Goal: Register for event/course

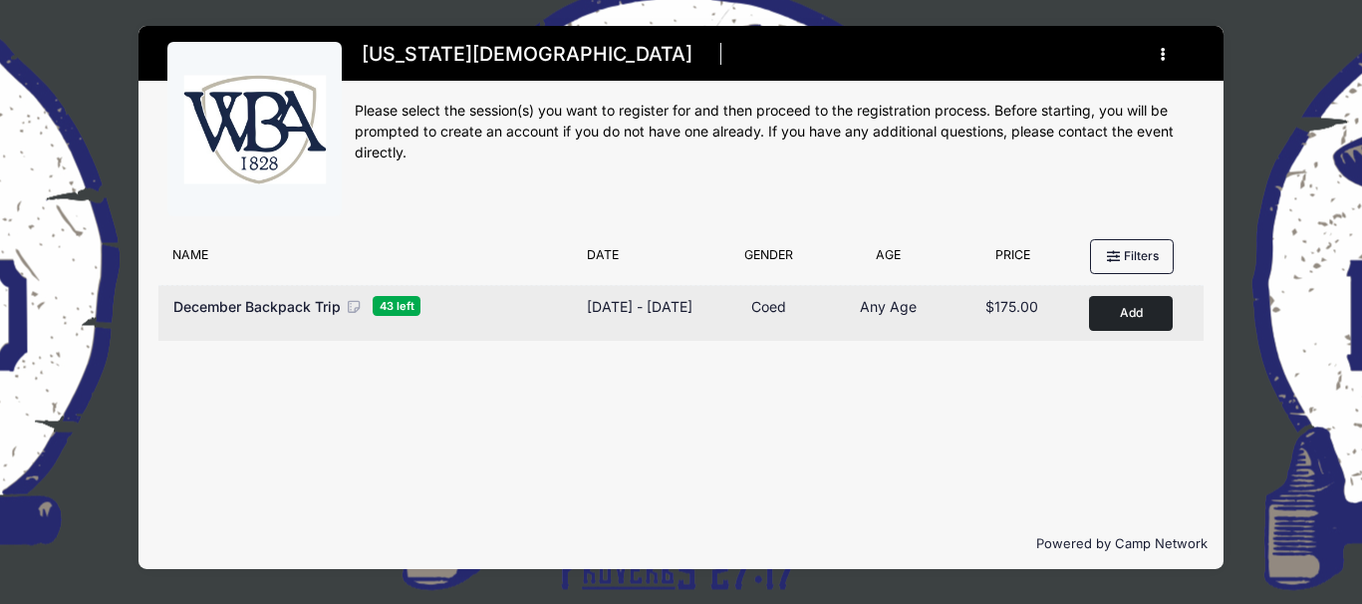
click at [299, 302] on span "December Backpack Trip" at bounding box center [256, 306] width 167 height 17
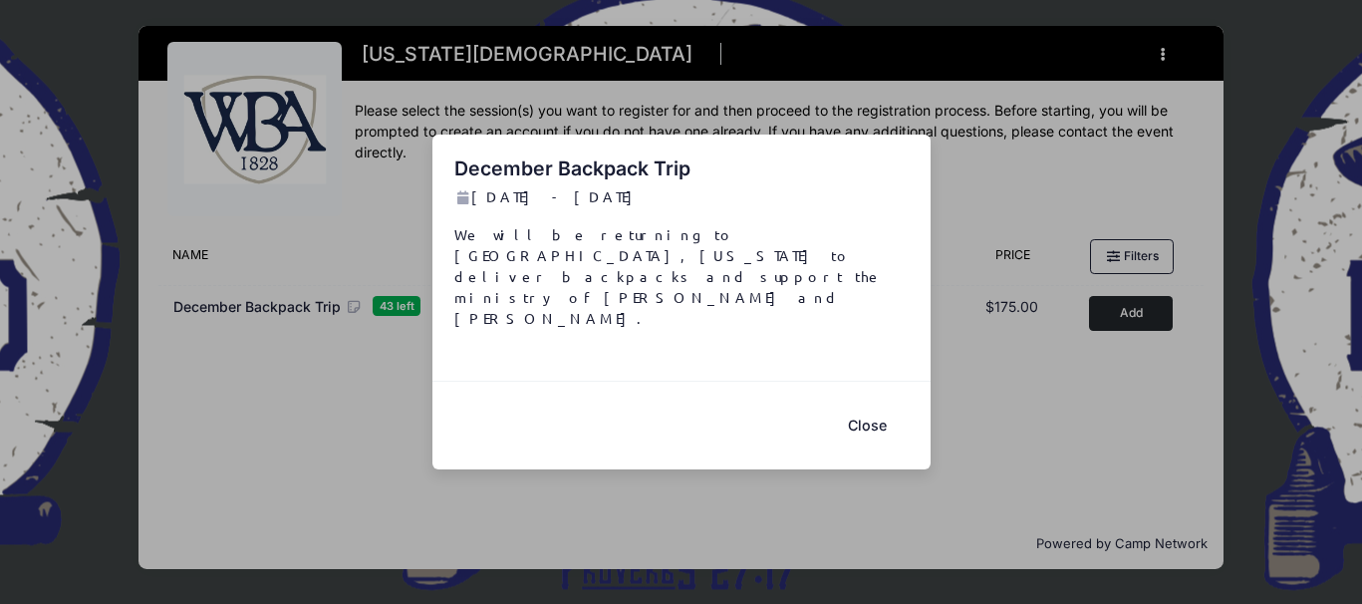
click at [876, 404] on button "Close" at bounding box center [868, 425] width 80 height 43
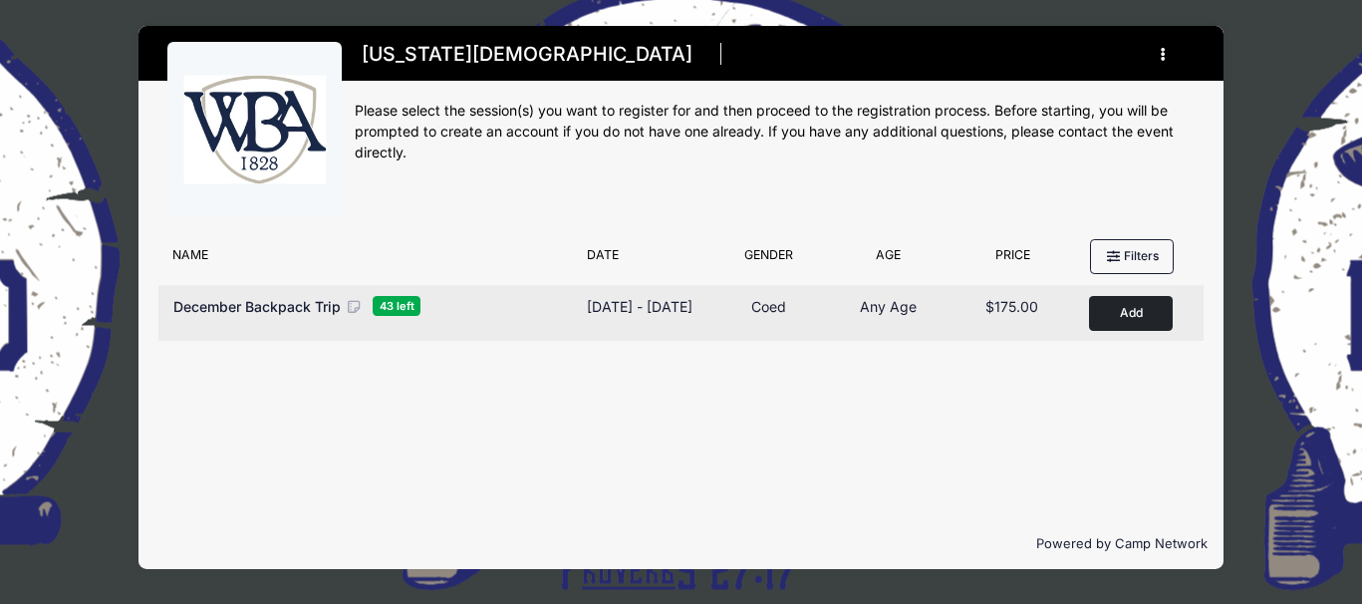
click at [1126, 311] on button "Add to Cart" at bounding box center [1131, 313] width 84 height 35
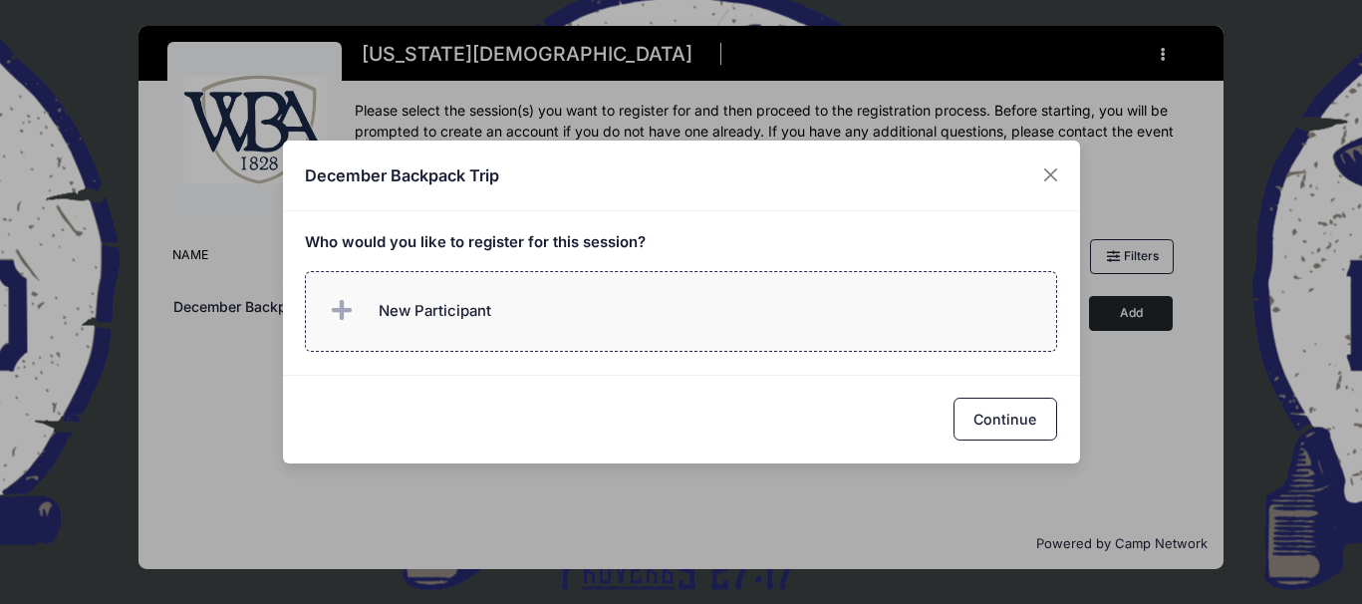
click at [343, 311] on icon at bounding box center [346, 311] width 28 height 0
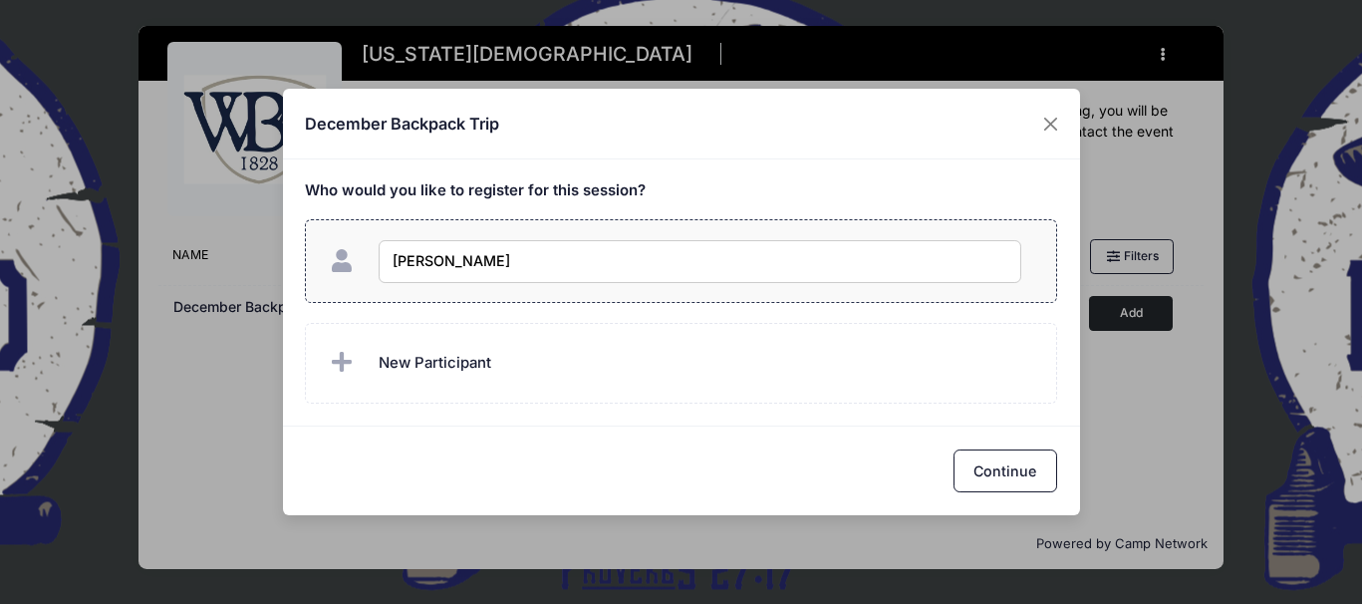
click at [400, 262] on input "danna Foiles" at bounding box center [700, 261] width 643 height 43
type input "Danna Foiles"
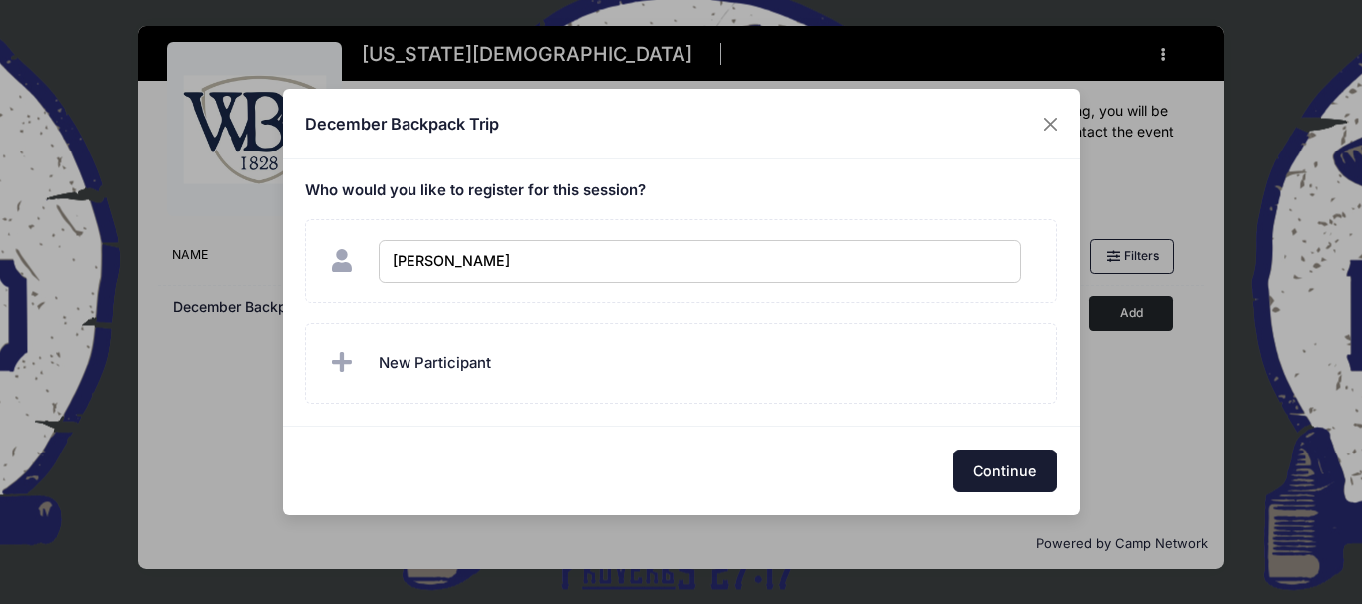
click at [980, 470] on button "Continue" at bounding box center [1006, 470] width 104 height 43
checkbox input "true"
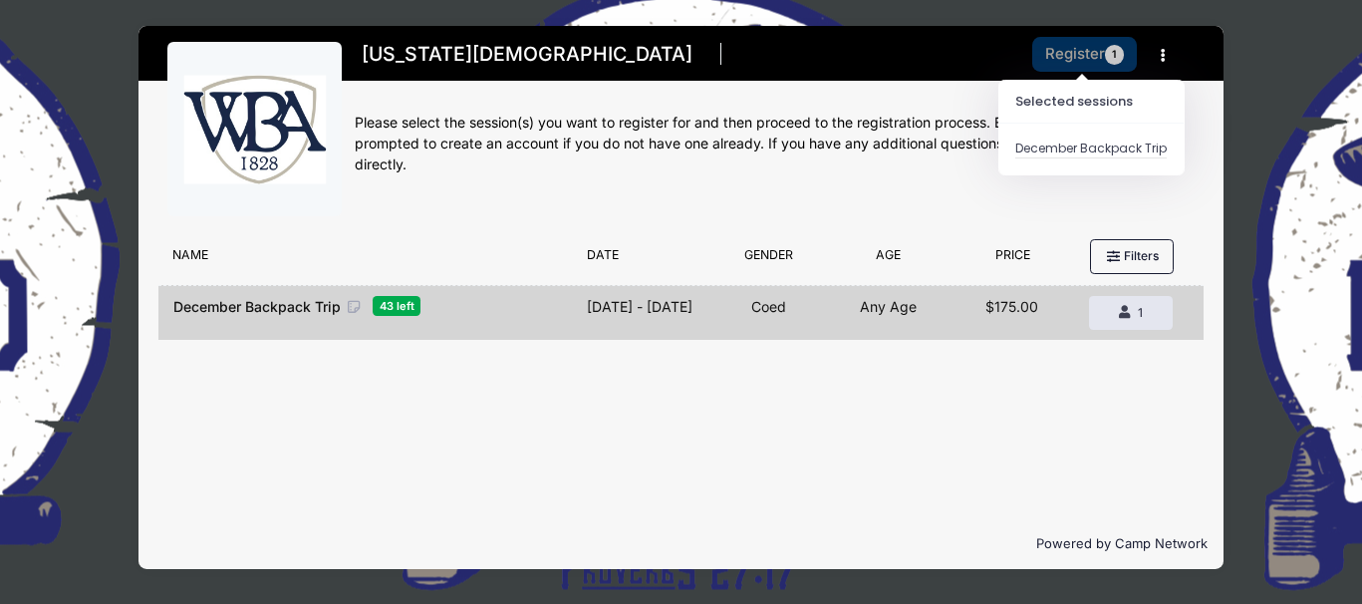
click at [1062, 53] on button "Register 1" at bounding box center [1085, 54] width 106 height 35
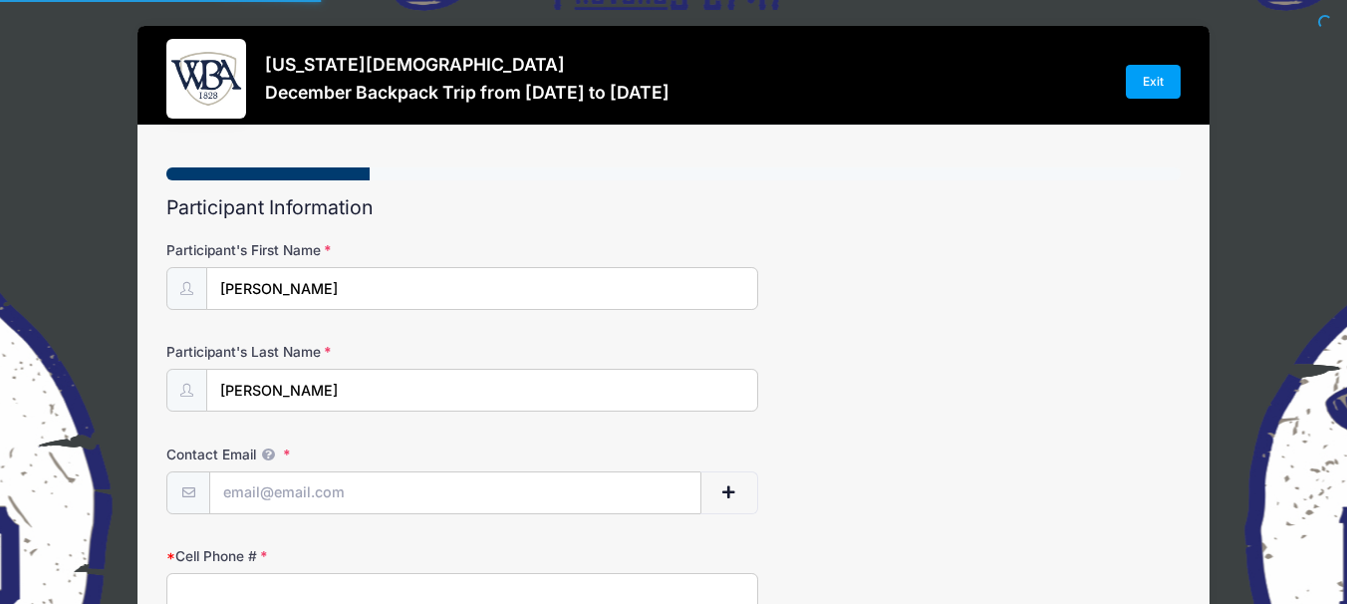
select select
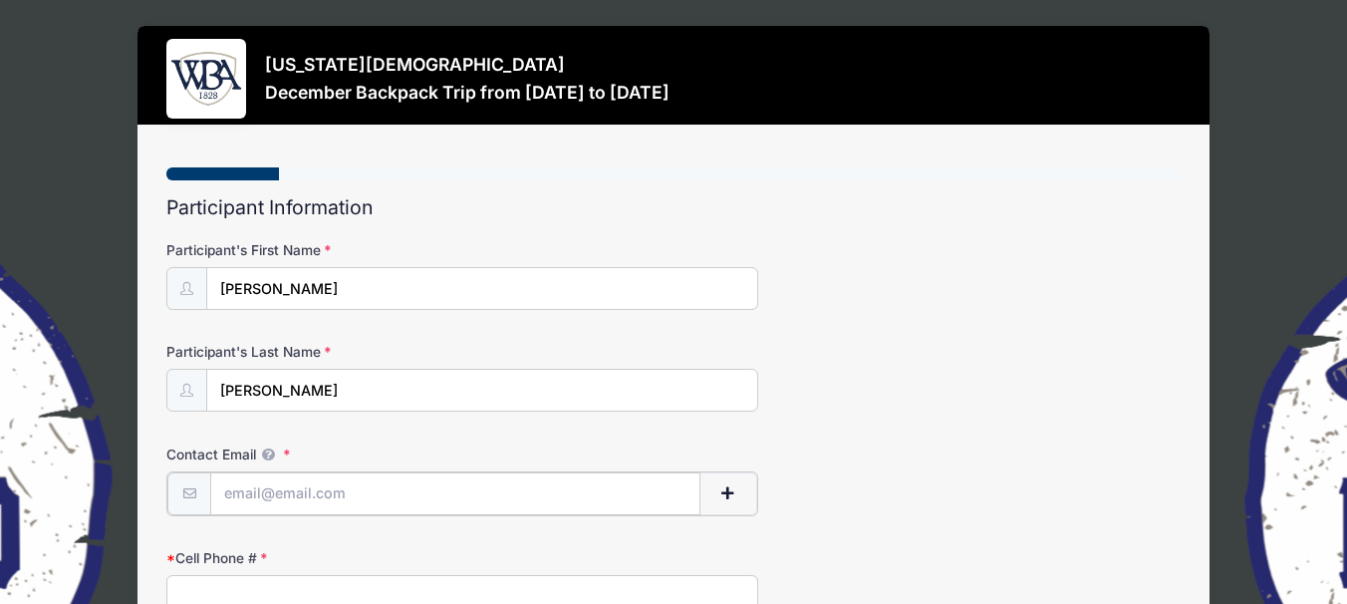
click at [390, 498] on input "Contact Email" at bounding box center [455, 493] width 490 height 43
type input "[EMAIL_ADDRESS][DOMAIN_NAME]"
type input "7067415168"
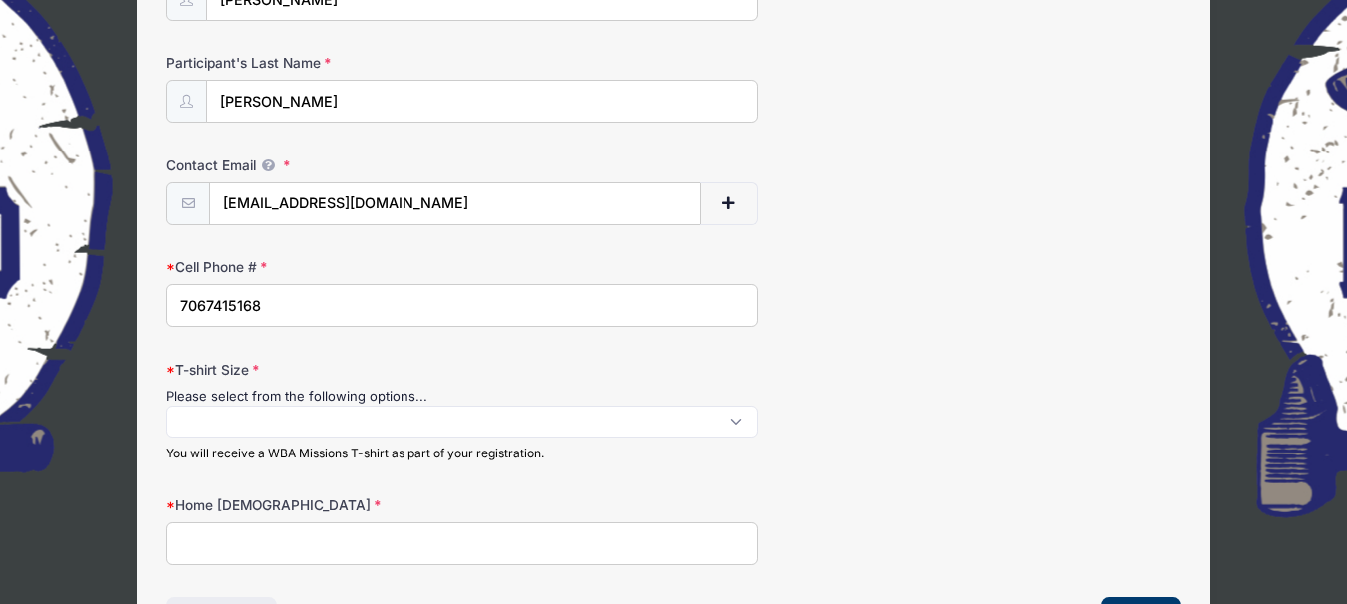
scroll to position [1, 0]
click at [287, 421] on span at bounding box center [462, 422] width 592 height 32
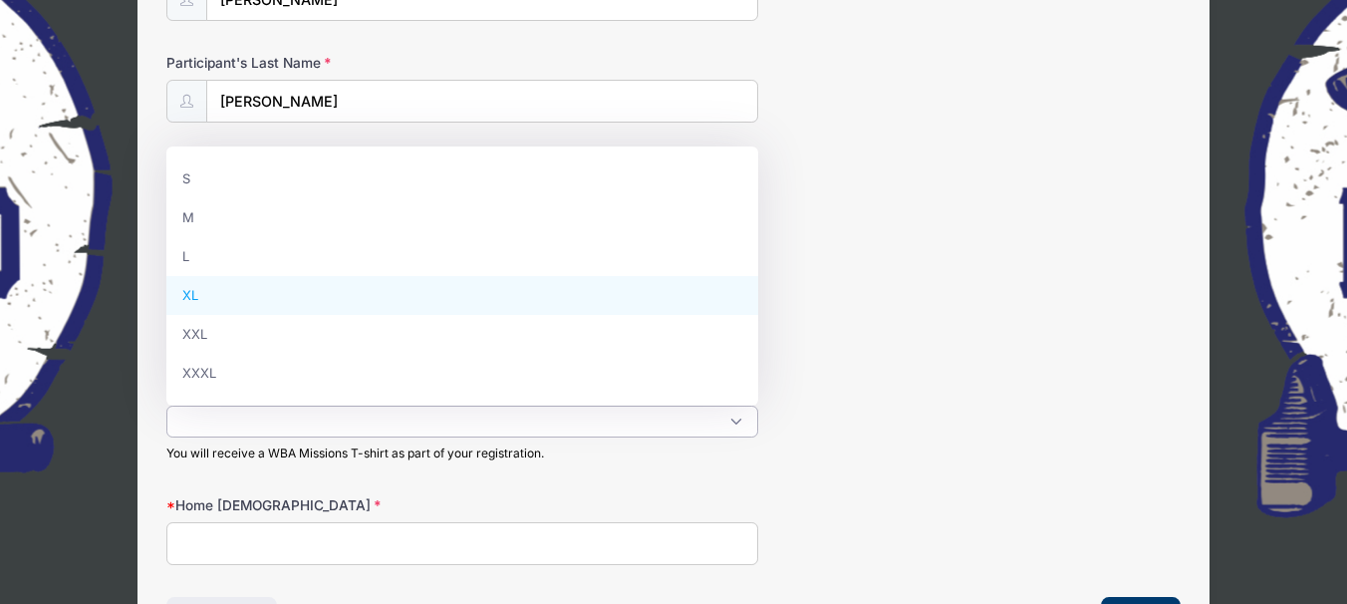
select select "XL"
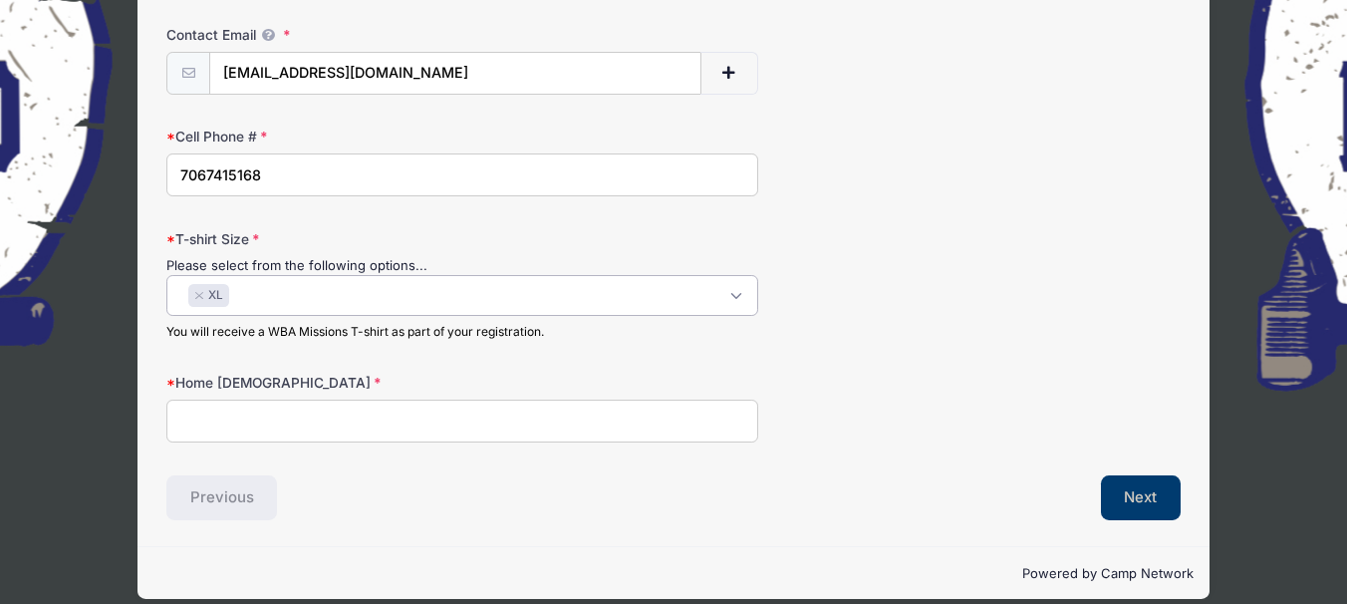
scroll to position [440, 0]
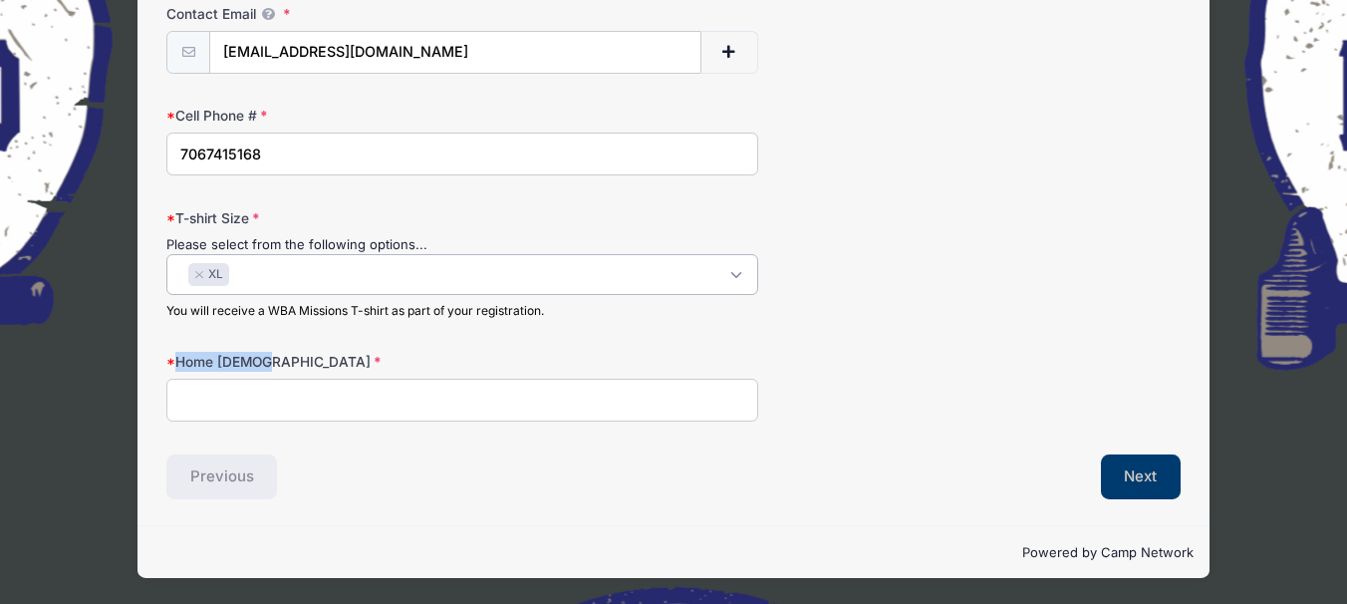
click at [1334, 336] on div "Washington Baptist Association December Backpack Trip from 12/11 to 12/14/2025 …" at bounding box center [673, 82] width 1347 height 1044
click at [207, 403] on input "Home Church" at bounding box center [462, 400] width 592 height 43
type input "Island Creek Baptist Church"
click at [1112, 471] on button "Next" at bounding box center [1141, 477] width 81 height 46
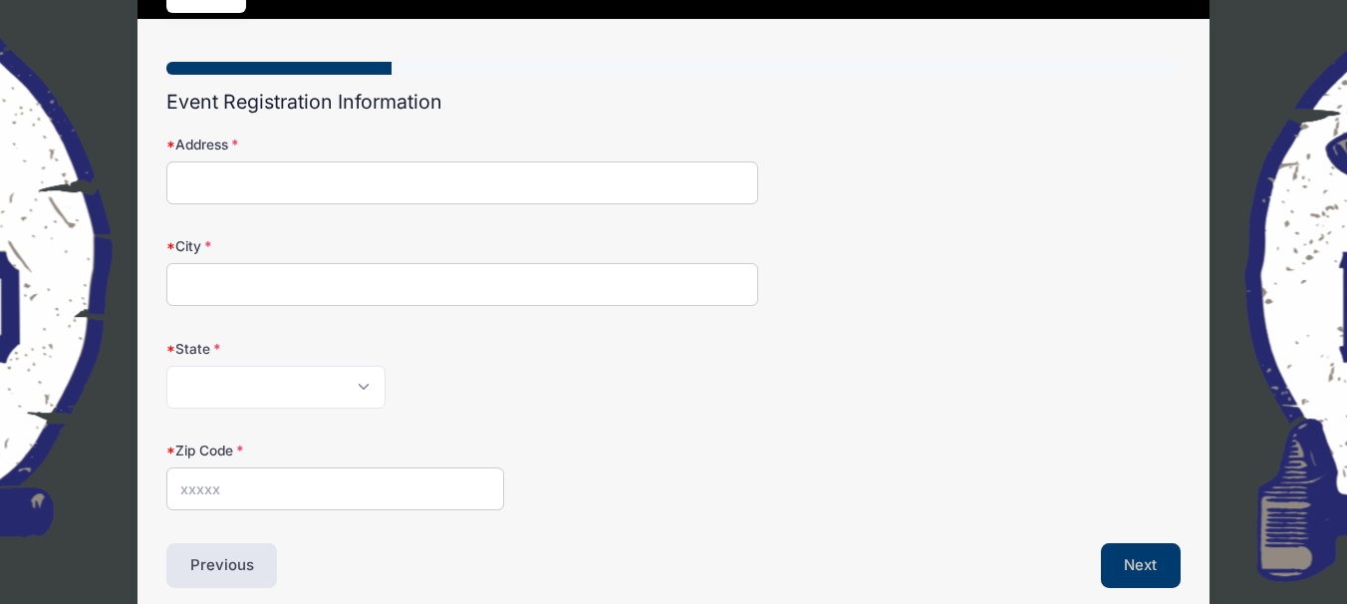
scroll to position [0, 0]
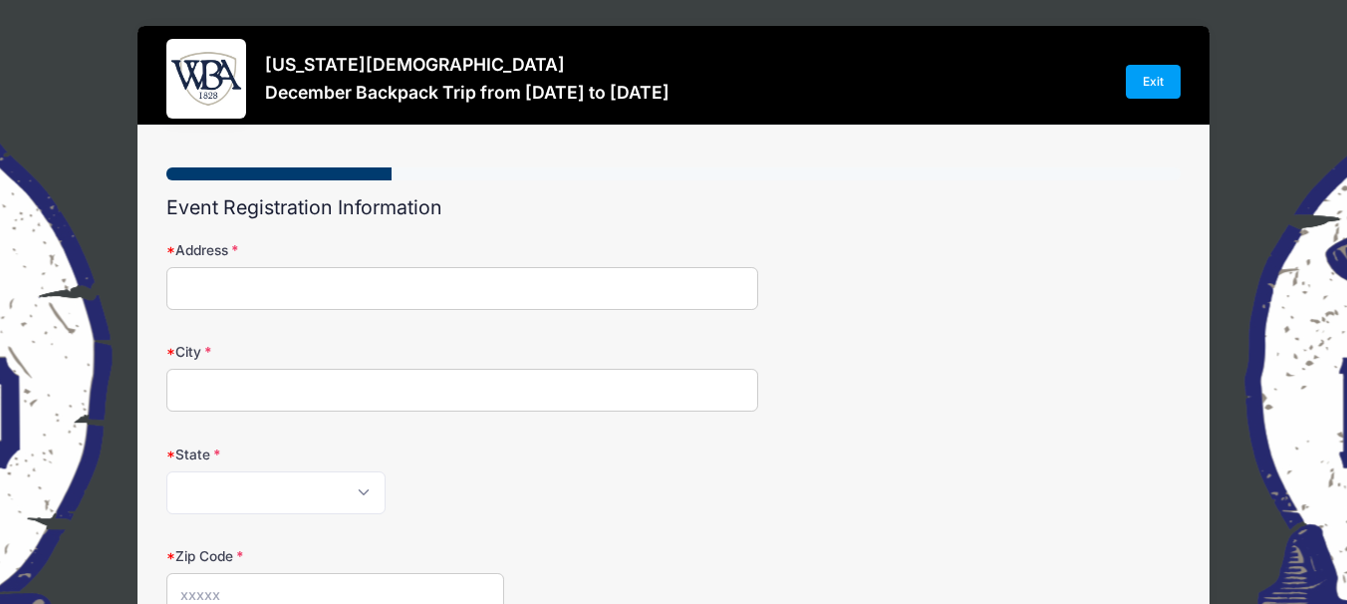
click at [315, 286] on input "Address" at bounding box center [462, 288] width 592 height 43
type input "14 Black Oak Court"
type input "Sparta"
select select "GA"
type input "31087"
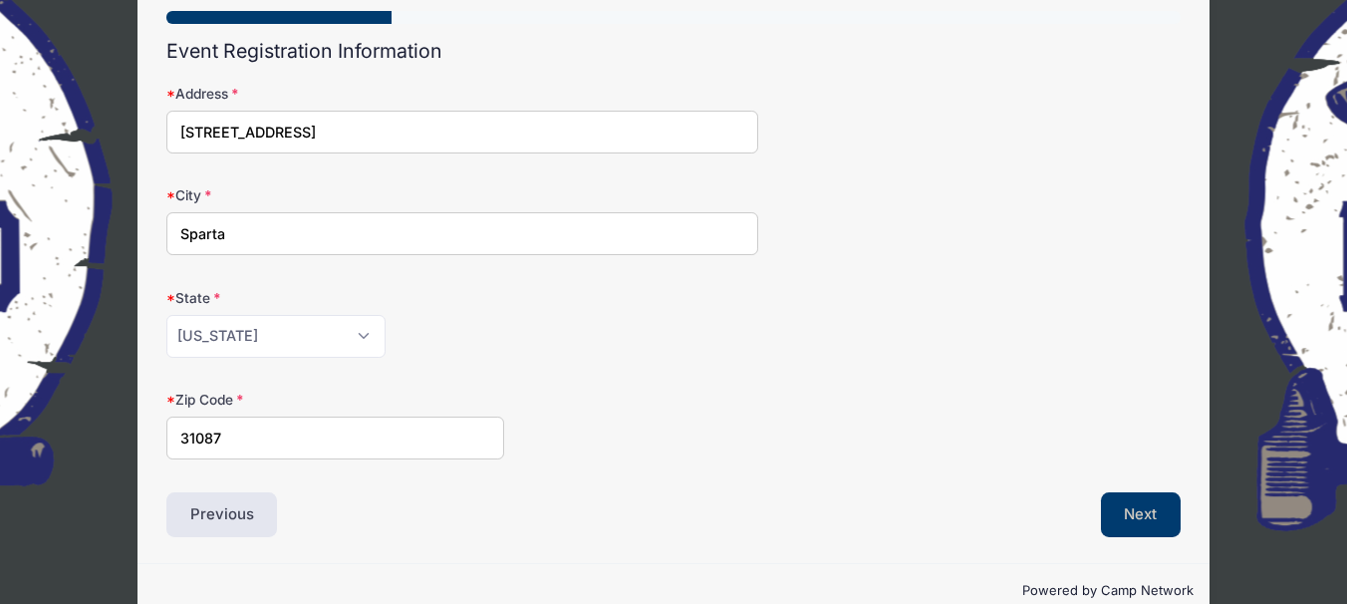
scroll to position [194, 0]
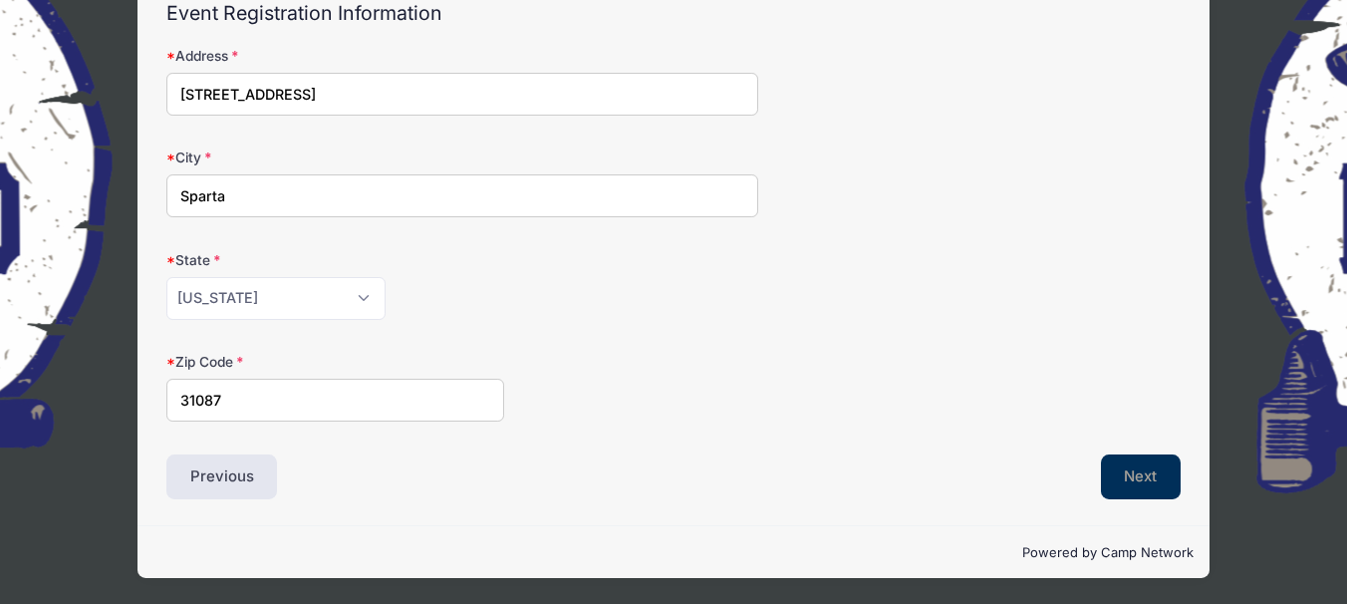
click at [1142, 473] on button "Next" at bounding box center [1141, 477] width 81 height 46
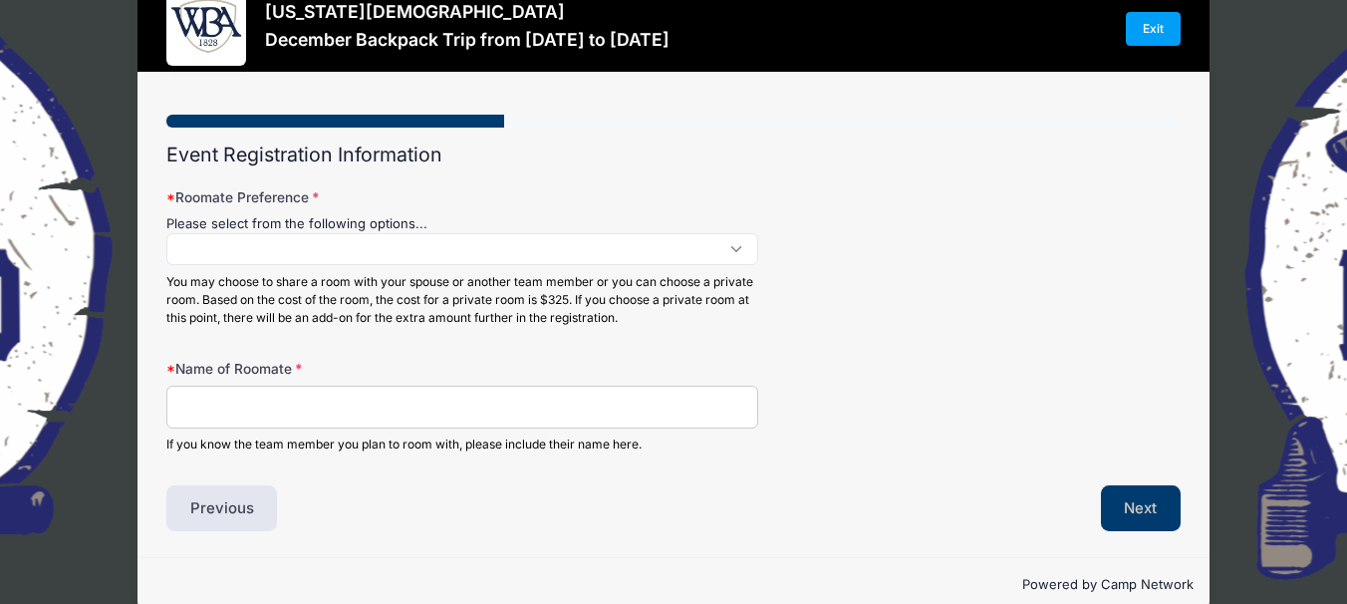
scroll to position [0, 0]
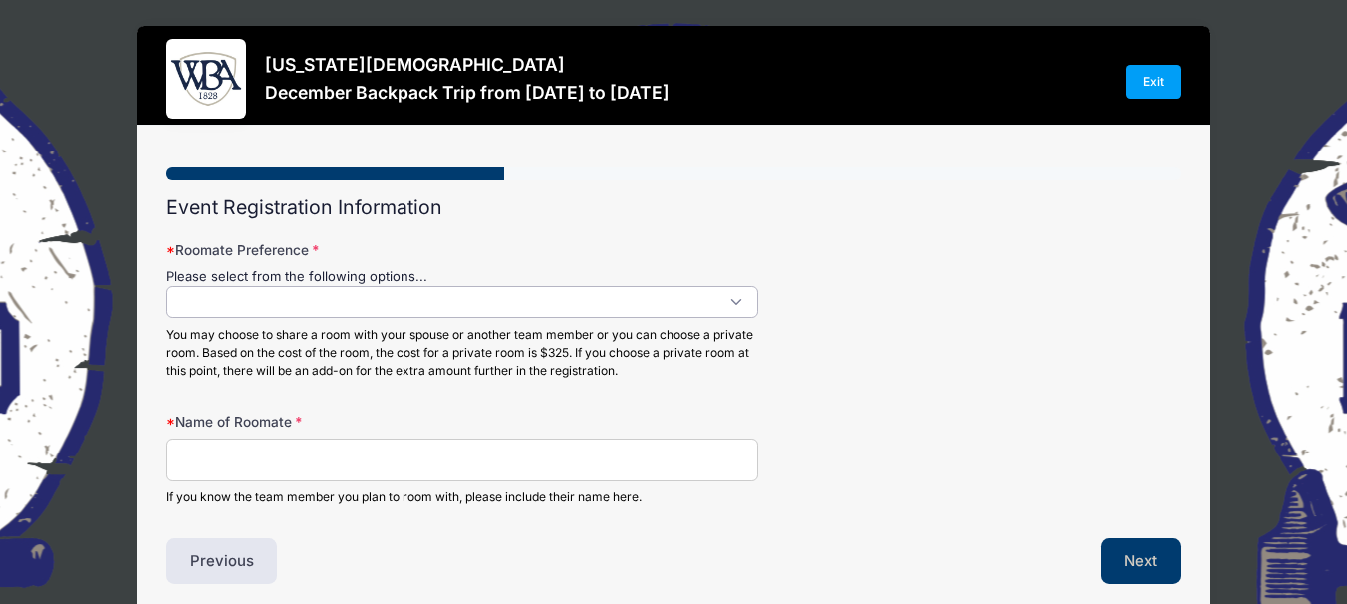
click at [188, 300] on textarea "Search" at bounding box center [182, 306] width 11 height 18
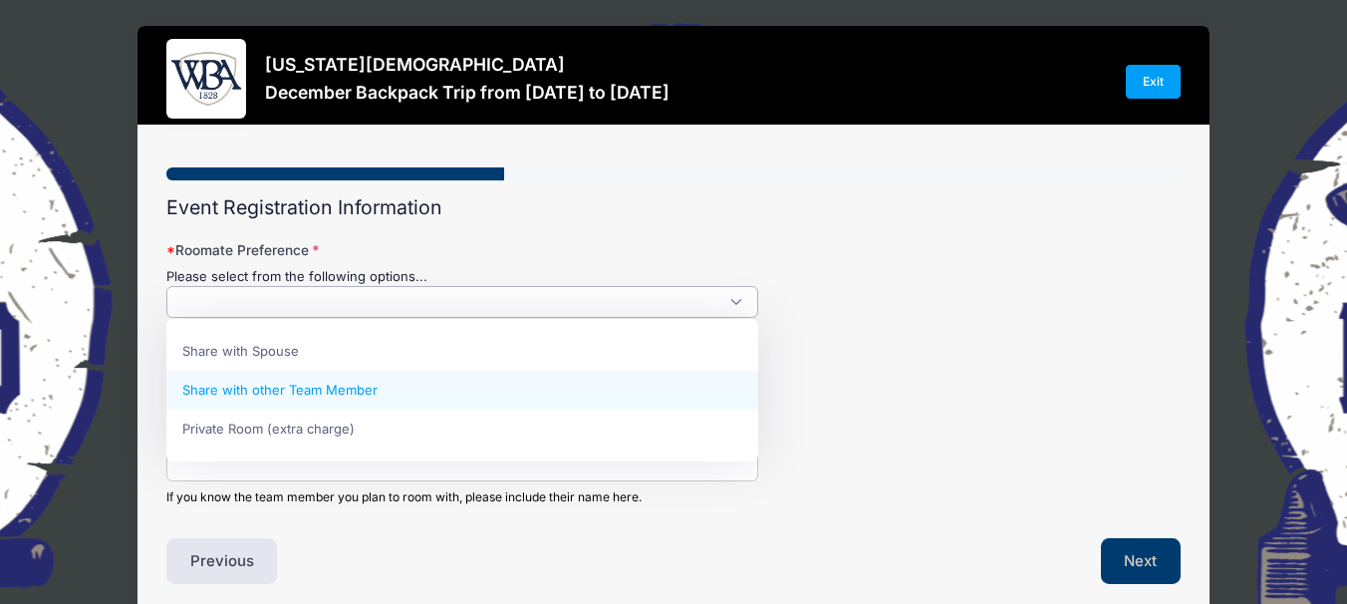
select select "Share with other Team Member"
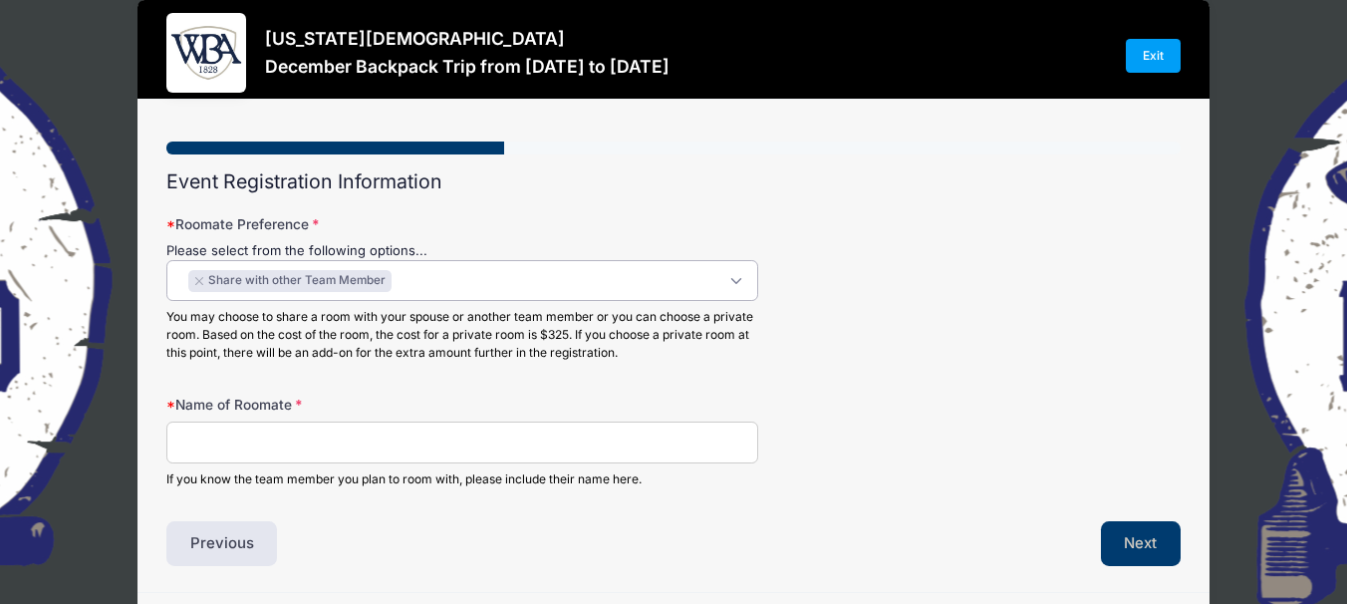
scroll to position [93, 0]
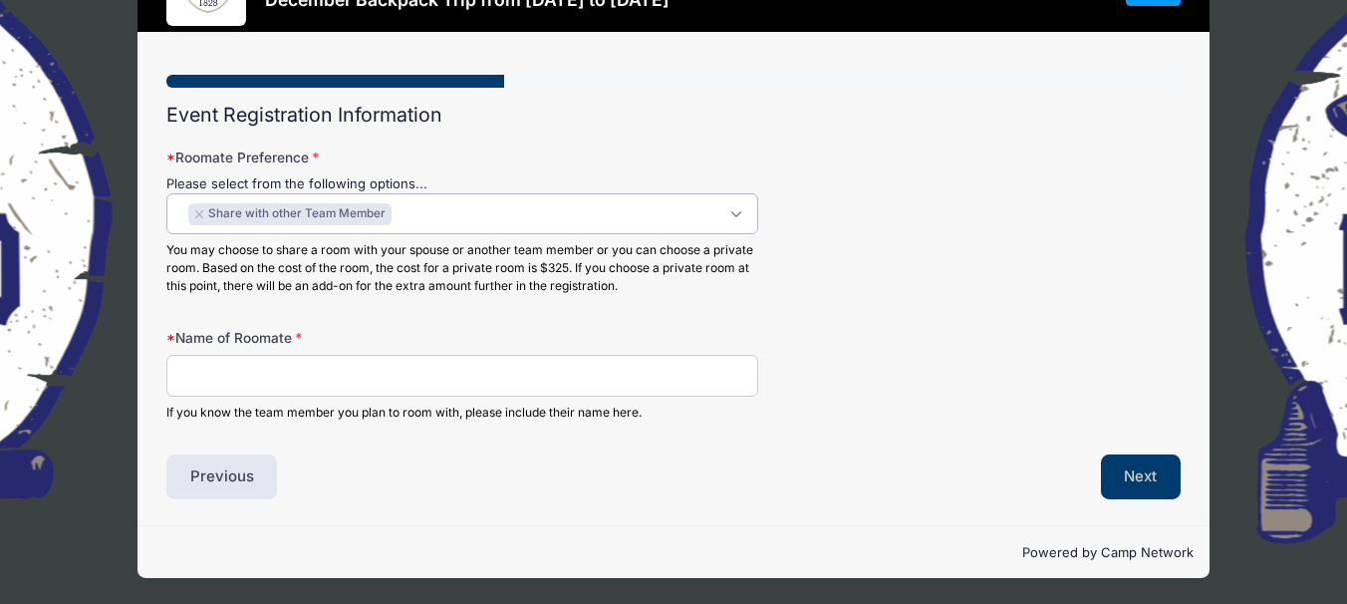
click at [227, 375] on input "Name of Roomate" at bounding box center [462, 376] width 592 height 43
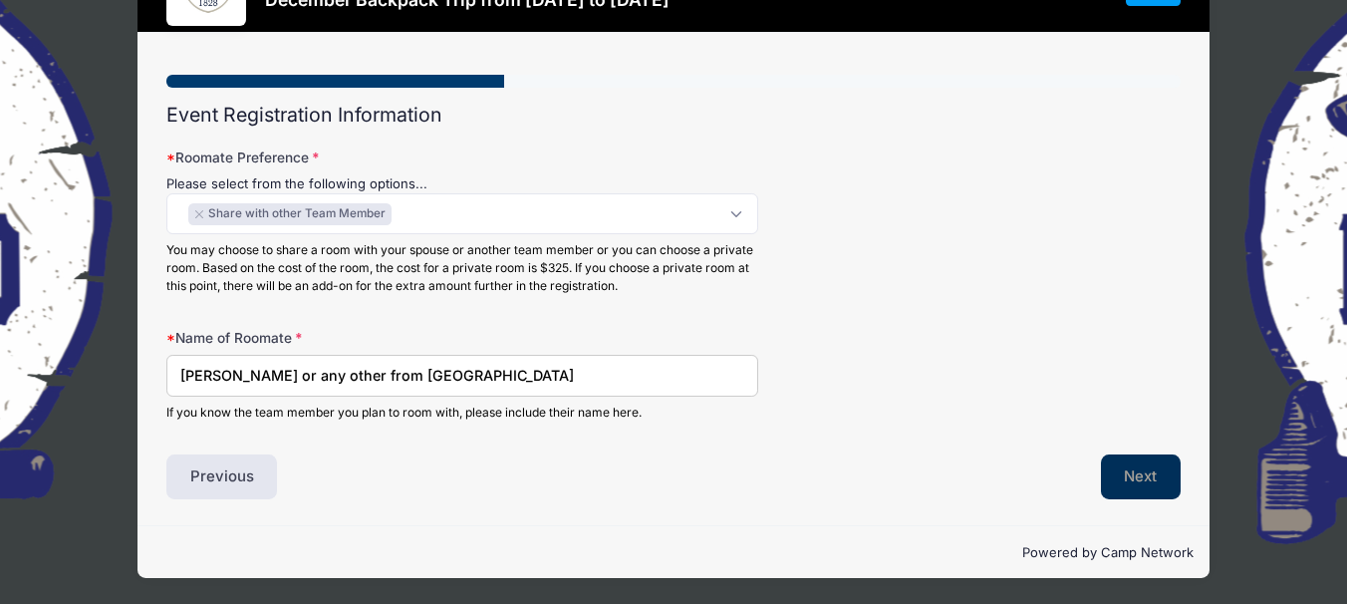
type input "Sharon or any other from Island Creek"
click at [1111, 471] on button "Next" at bounding box center [1141, 477] width 81 height 46
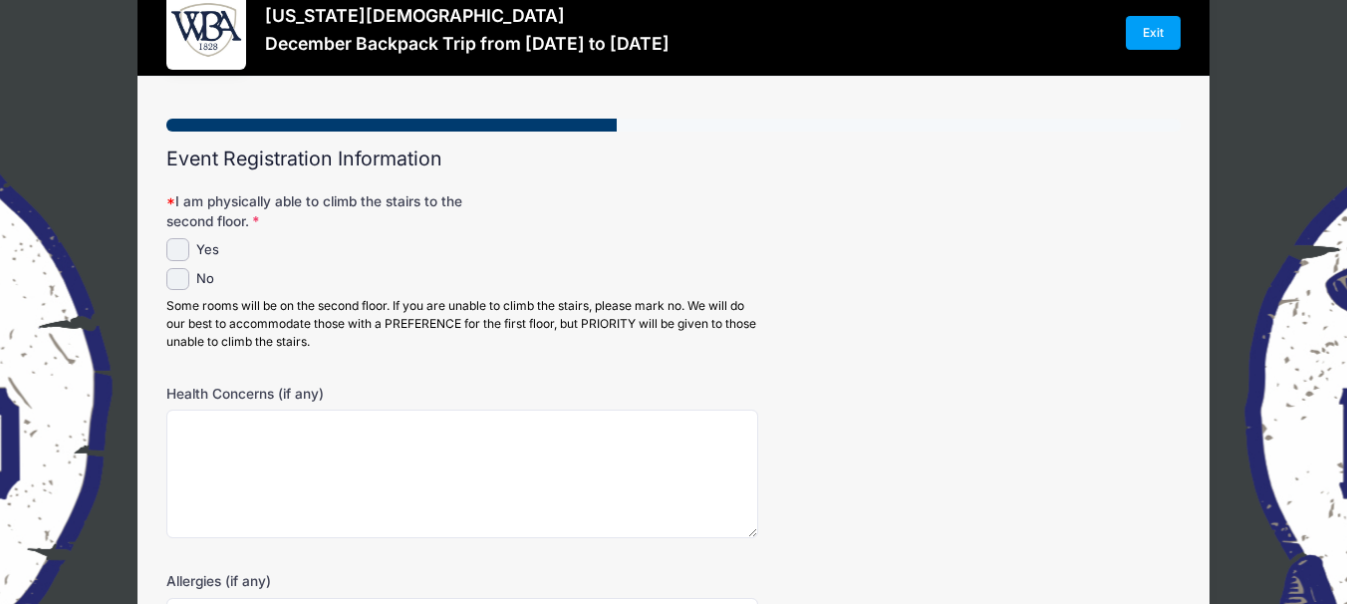
scroll to position [0, 0]
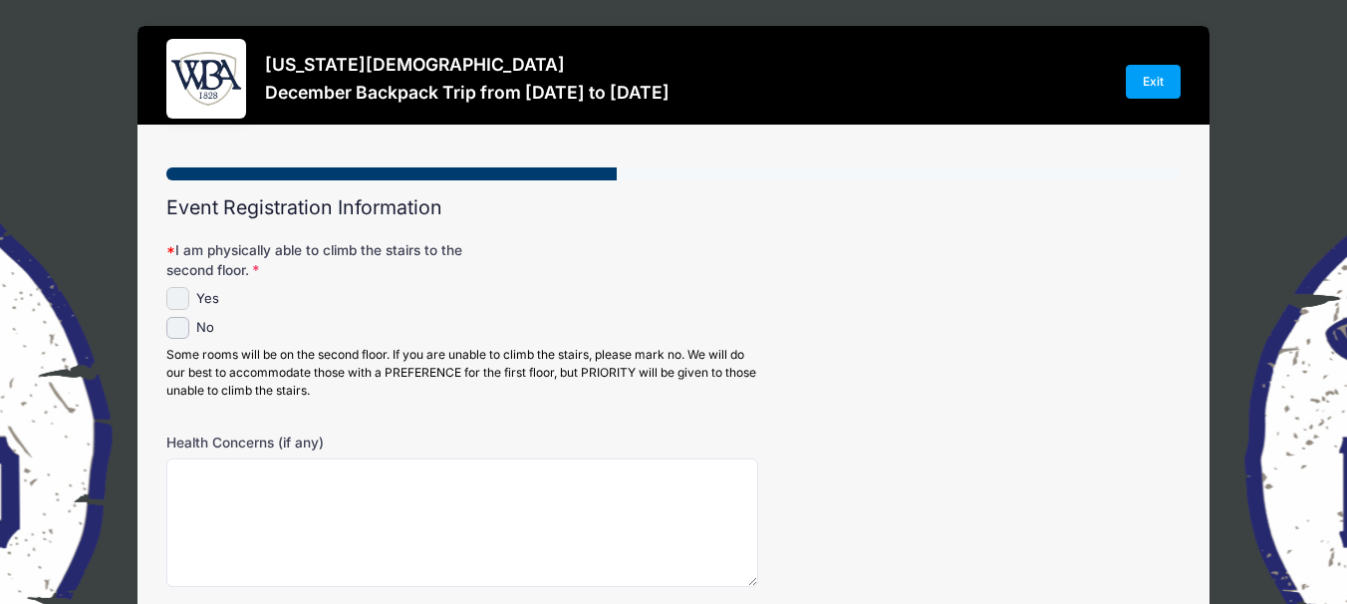
click at [182, 295] on input "Yes" at bounding box center [177, 298] width 23 height 23
checkbox input "true"
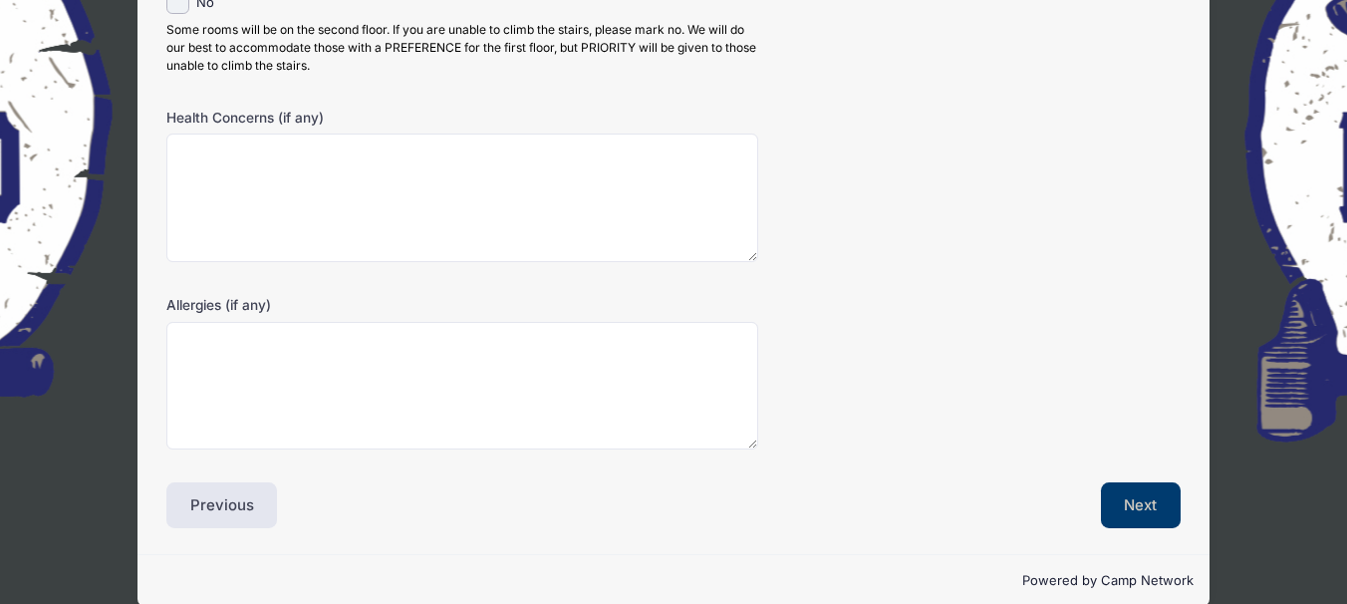
scroll to position [354, 0]
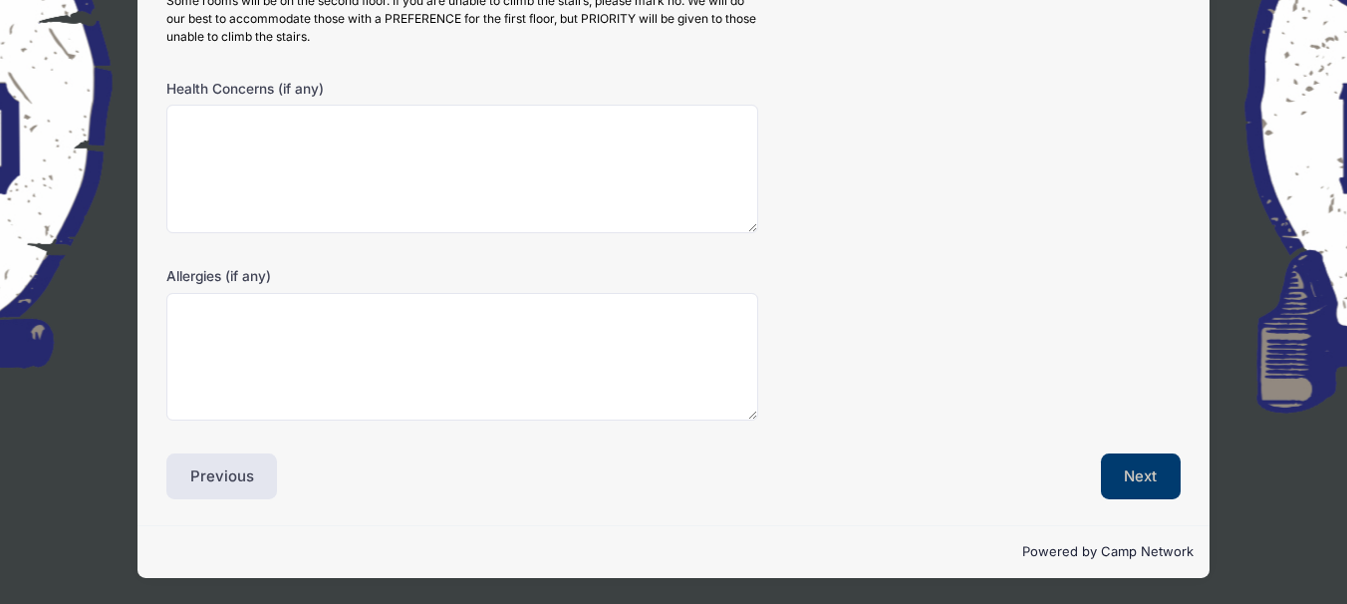
drag, startPoint x: 1353, startPoint y: 268, endPoint x: 1330, endPoint y: 499, distance: 232.3
click at [1330, 499] on div "Washington Baptist Association December Backpack Trip from 12/11 to 12/14/2025 …" at bounding box center [673, 125] width 1347 height 958
click at [1140, 478] on button "Next" at bounding box center [1141, 476] width 81 height 46
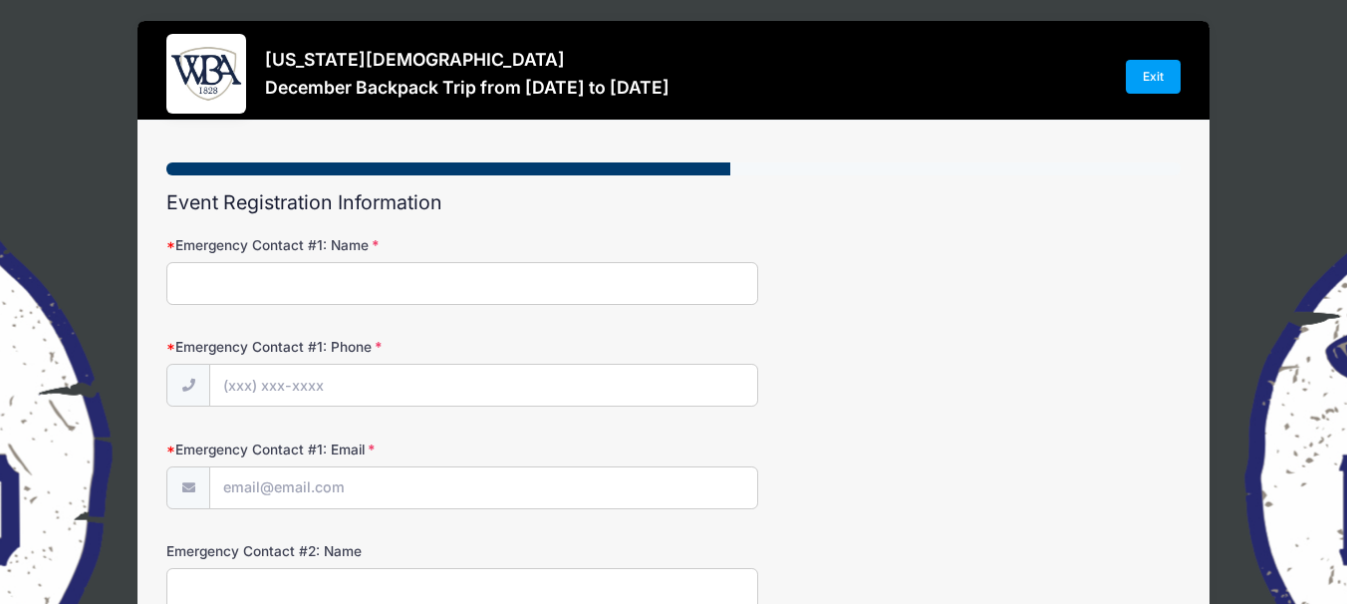
scroll to position [0, 0]
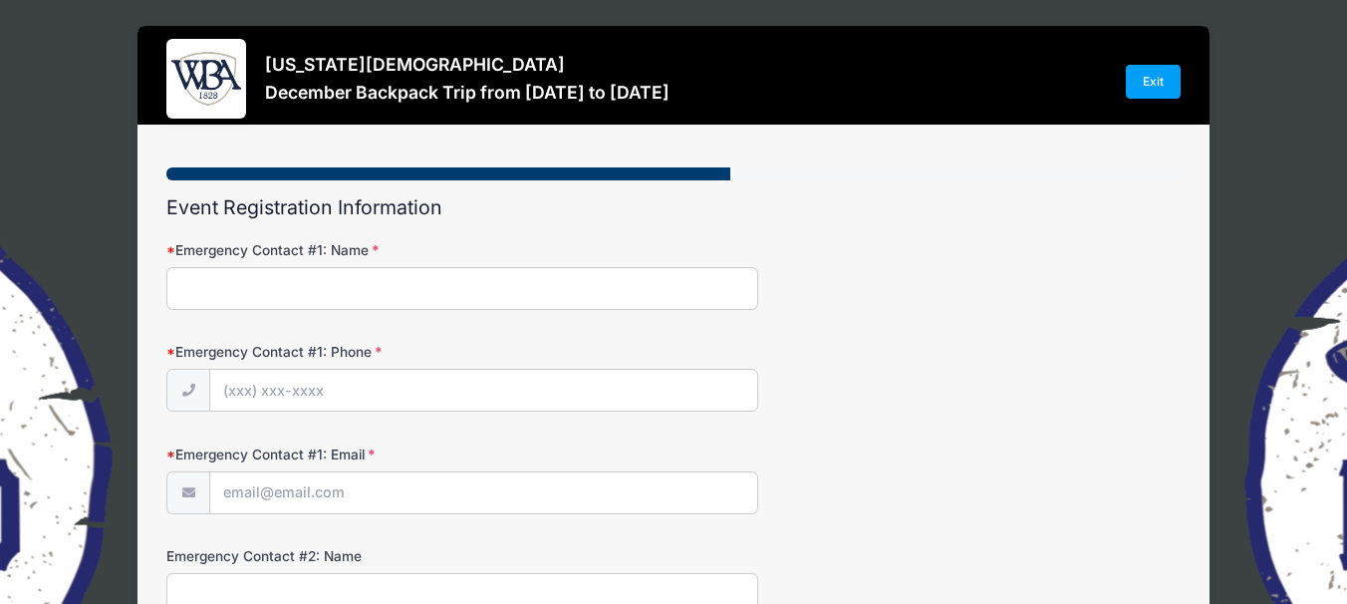
click at [229, 286] on input "Emergency Contact #1: Name" at bounding box center [462, 288] width 592 height 43
type input "Kesha Harmon"
click at [317, 380] on input "Emergency Contact #1: Phone" at bounding box center [483, 391] width 547 height 43
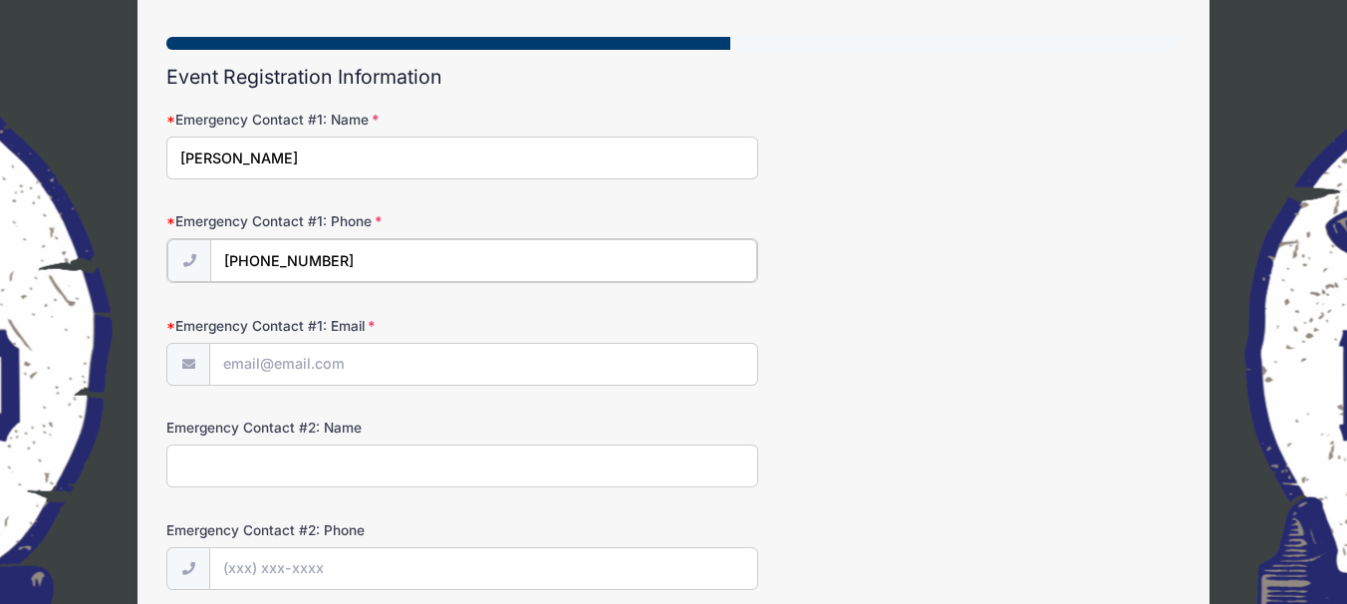
scroll to position [201, 0]
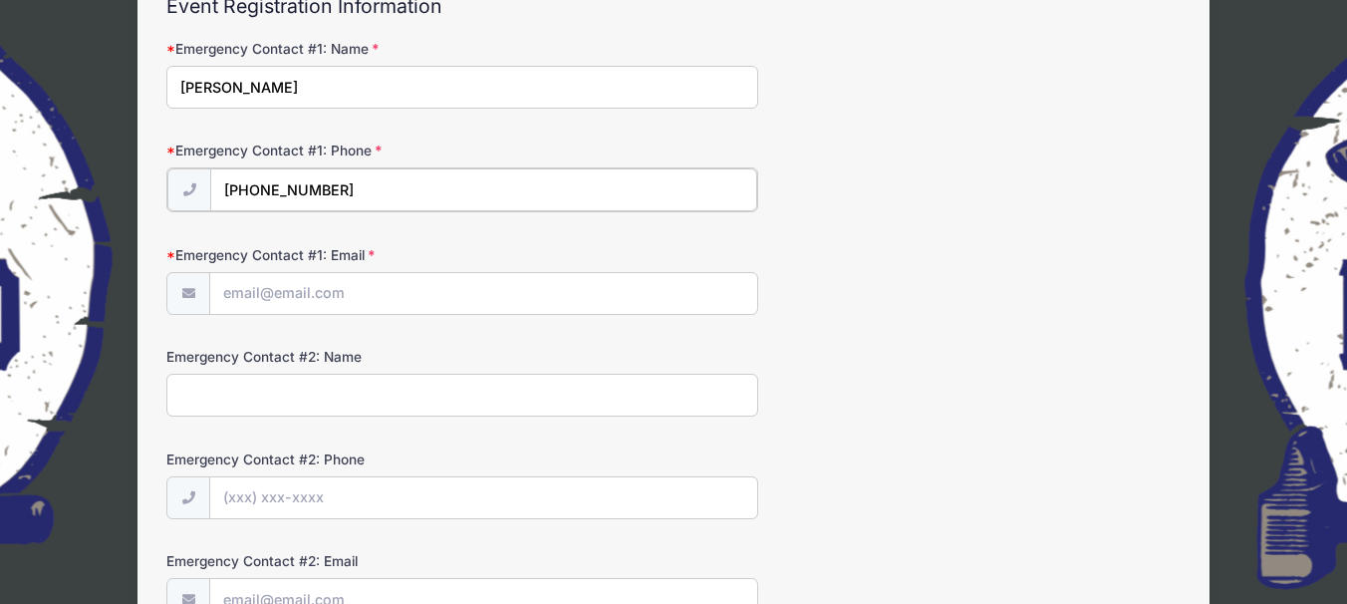
type input "(770) 712-8080"
click at [1338, 221] on div "Washington Baptist Association December Backpack Trip from 12/11 to 12/14/2025 …" at bounding box center [673, 300] width 1347 height 1002
click at [315, 394] on input "Emergency Contact #2: Name" at bounding box center [462, 393] width 592 height 43
click at [186, 393] on input "ronnie Ferrell" at bounding box center [462, 393] width 592 height 43
type input "Ronnie Ferrell"
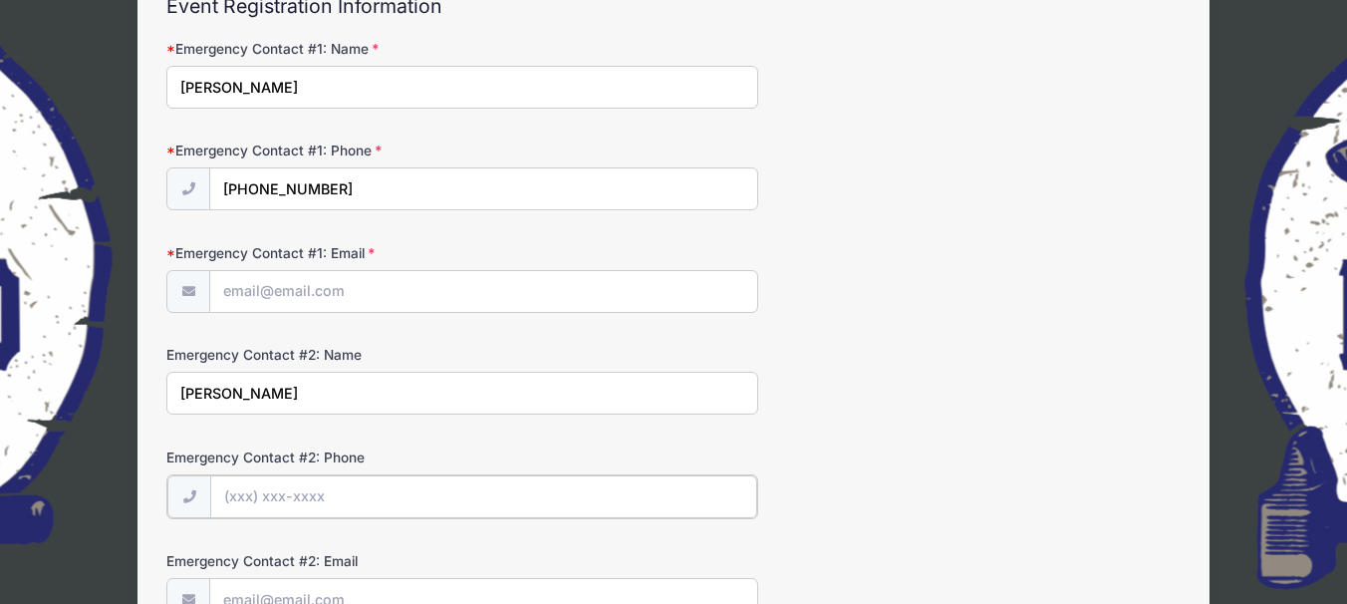
click at [284, 494] on input "Emergency Contact #2: Phone" at bounding box center [483, 496] width 547 height 43
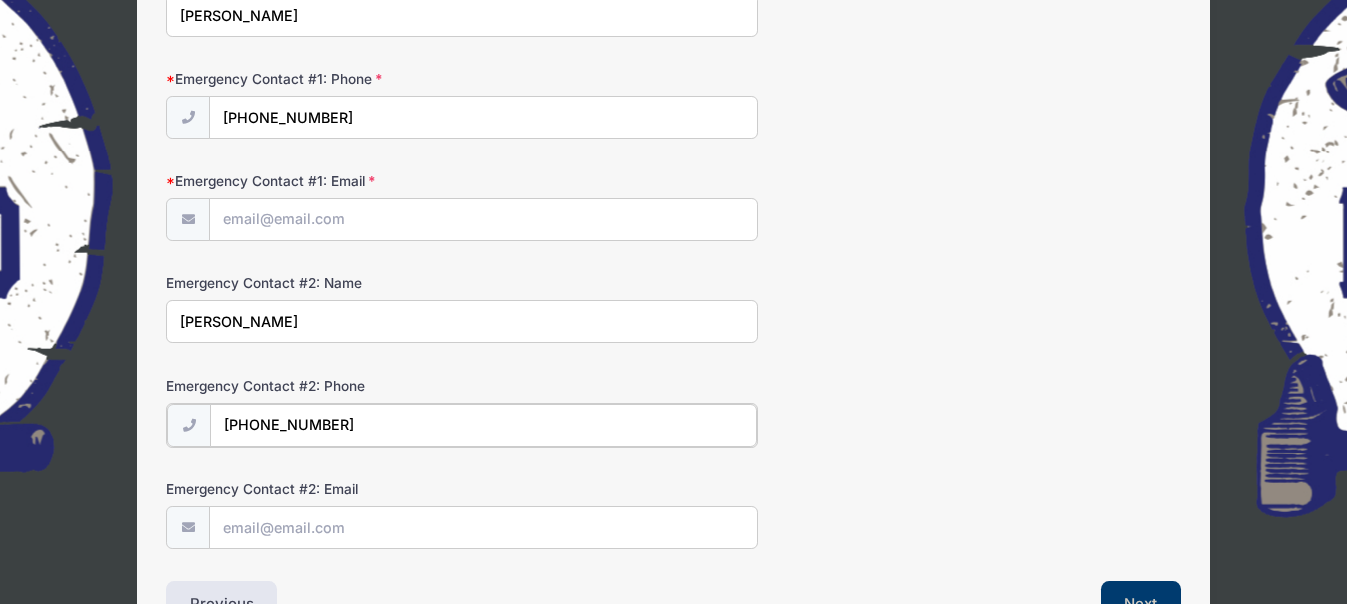
scroll to position [401, 0]
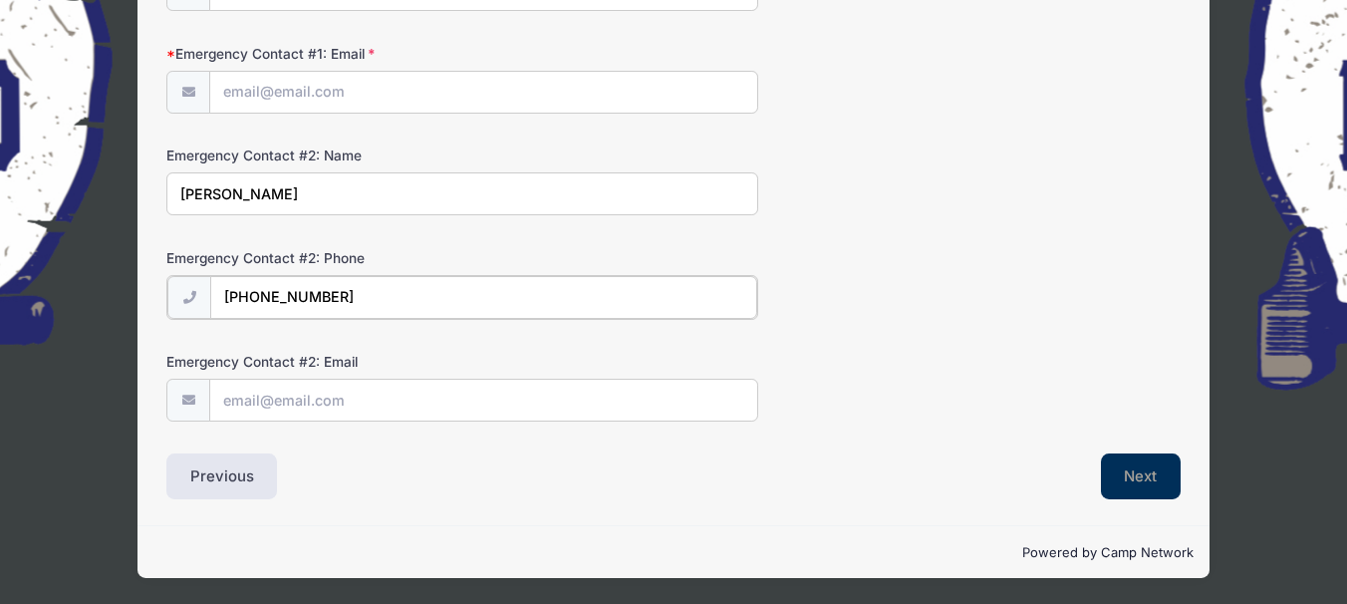
type input "(678) 456-2166"
click at [1148, 476] on button "Next" at bounding box center [1141, 476] width 81 height 46
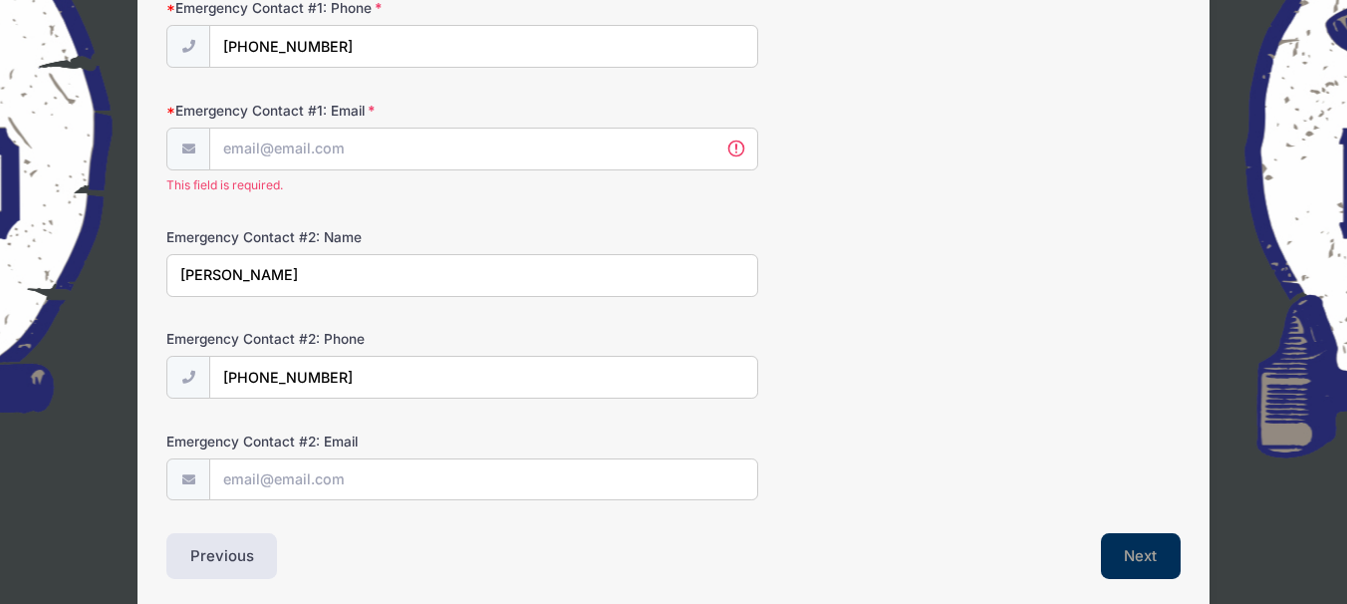
scroll to position [342, 0]
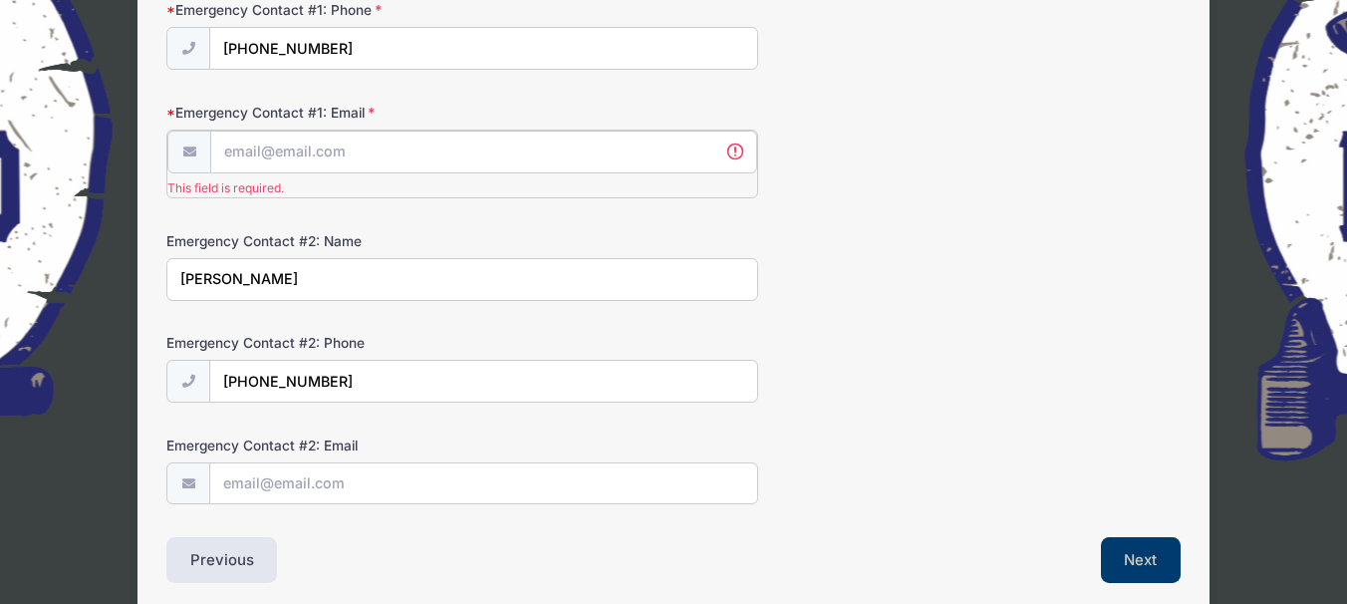
click at [273, 152] on input "Emergency Contact #1: Email" at bounding box center [483, 152] width 547 height 43
type input "[EMAIL_ADDRESS][DOMAIN_NAME]"
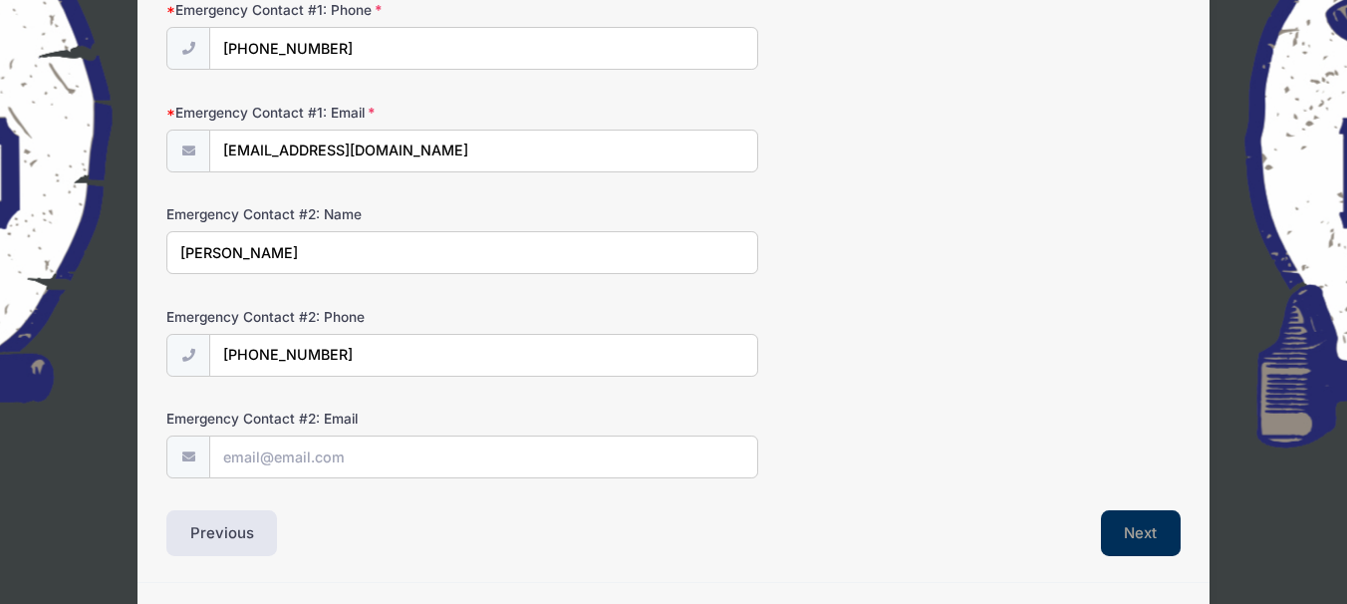
click at [1120, 534] on button "Next" at bounding box center [1141, 533] width 81 height 46
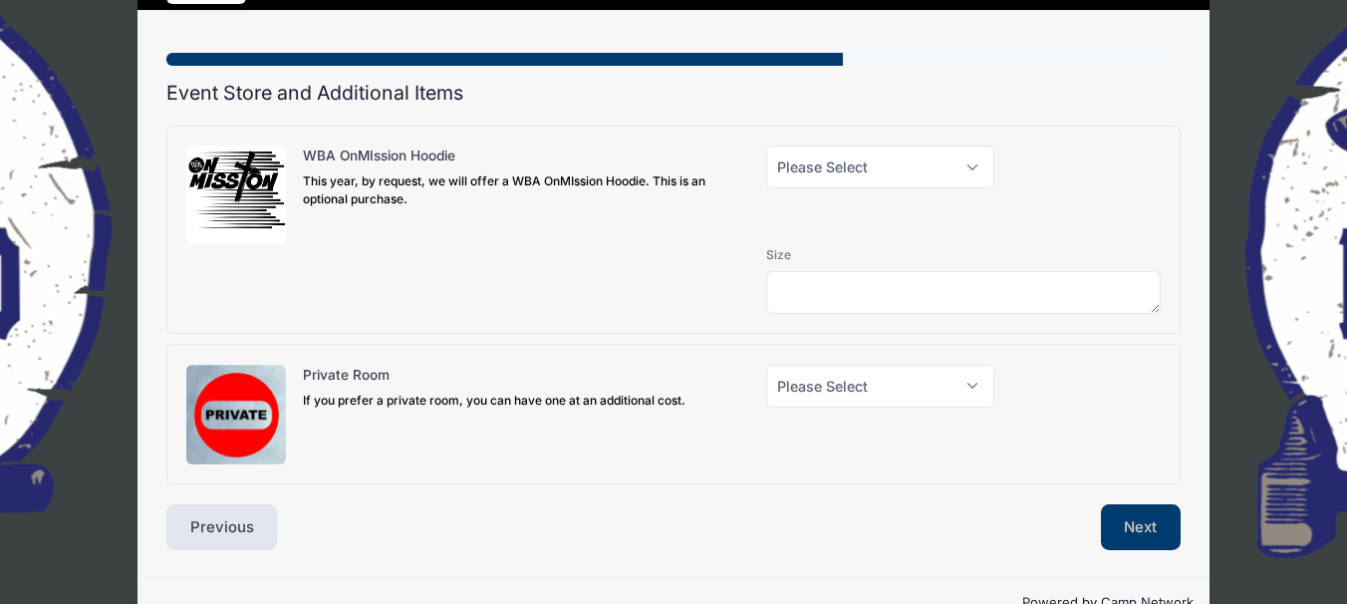
scroll to position [165, 0]
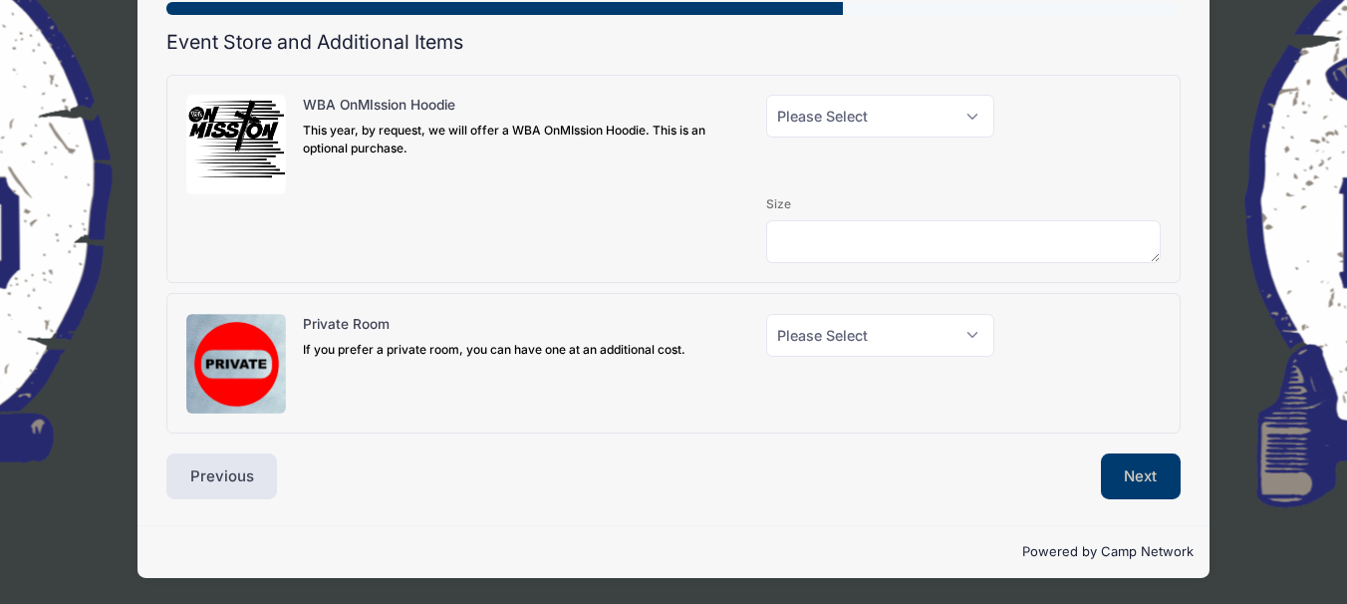
click at [1323, 589] on div "Washington Baptist Association December Backpack Trip from 12/11 to 12/14/2025 …" at bounding box center [673, 219] width 1347 height 769
click at [1150, 464] on button "Next" at bounding box center [1141, 476] width 81 height 46
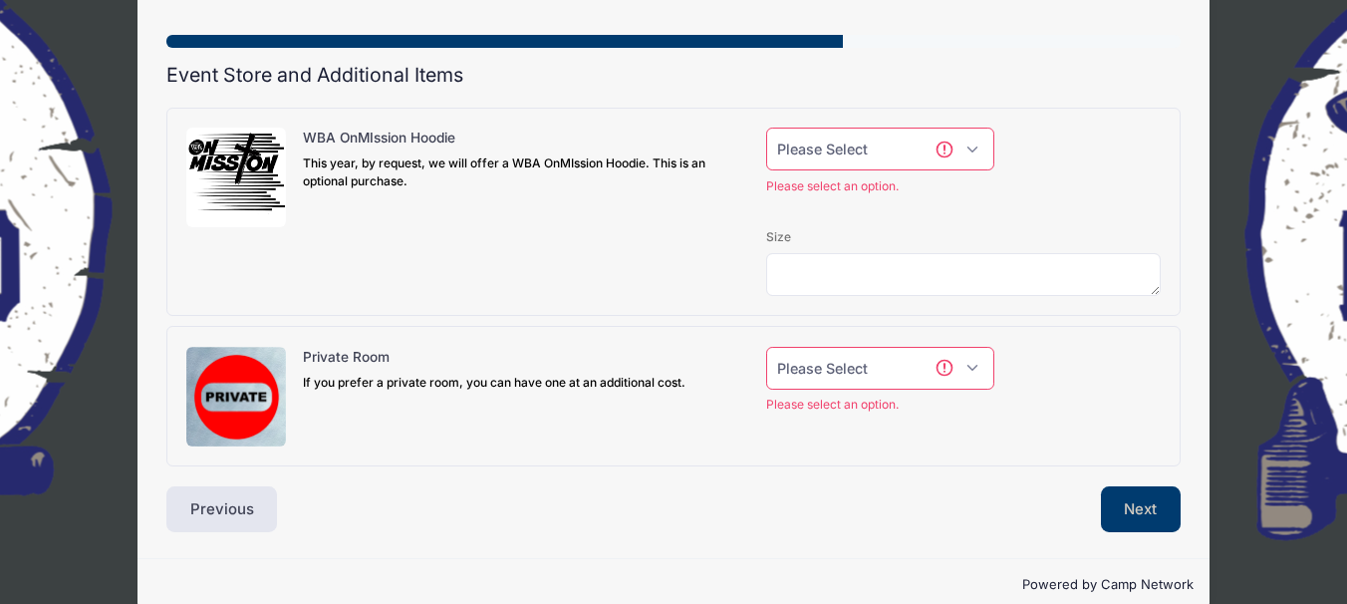
scroll to position [131, 0]
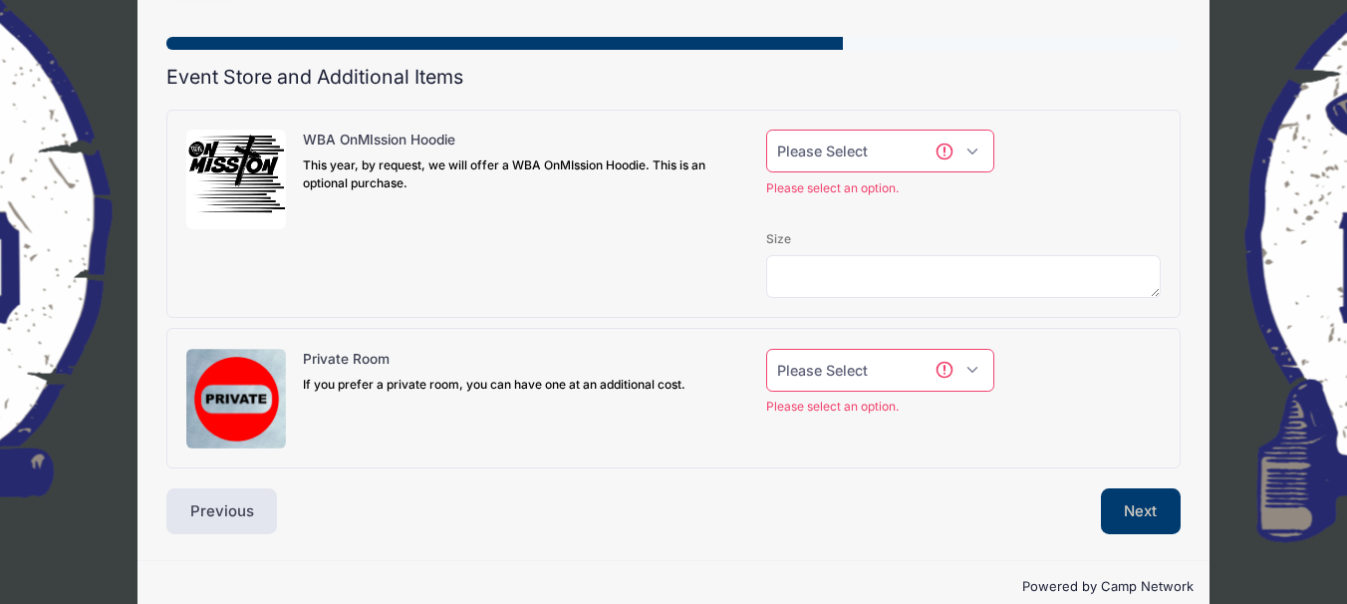
click at [975, 151] on select "Please Select Yes (+$40.00) No" at bounding box center [880, 151] width 229 height 43
select select "0"
click at [766, 130] on select "Please Select Yes (+$40.00) No" at bounding box center [880, 151] width 229 height 43
click at [973, 370] on select "Please Select Yes (+$150.00) No" at bounding box center [880, 370] width 229 height 43
select select "0"
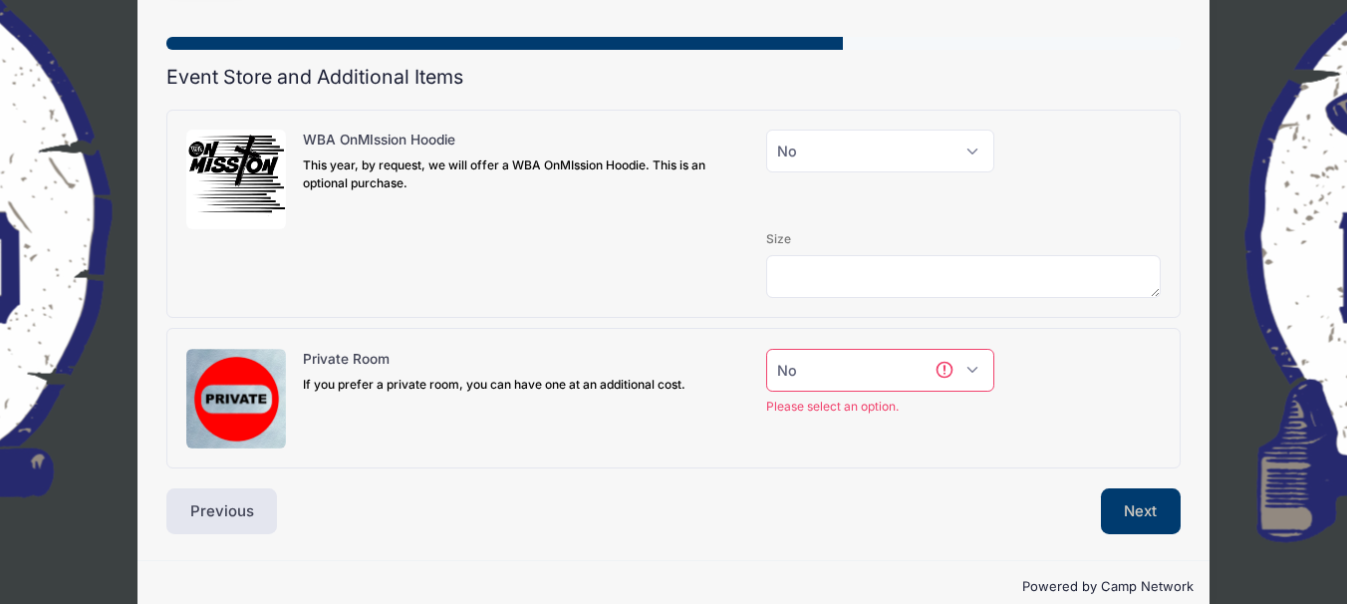
click at [766, 349] on select "Please Select Yes (+$150.00) No" at bounding box center [880, 370] width 229 height 43
click at [1141, 505] on button "Next" at bounding box center [1141, 511] width 81 height 46
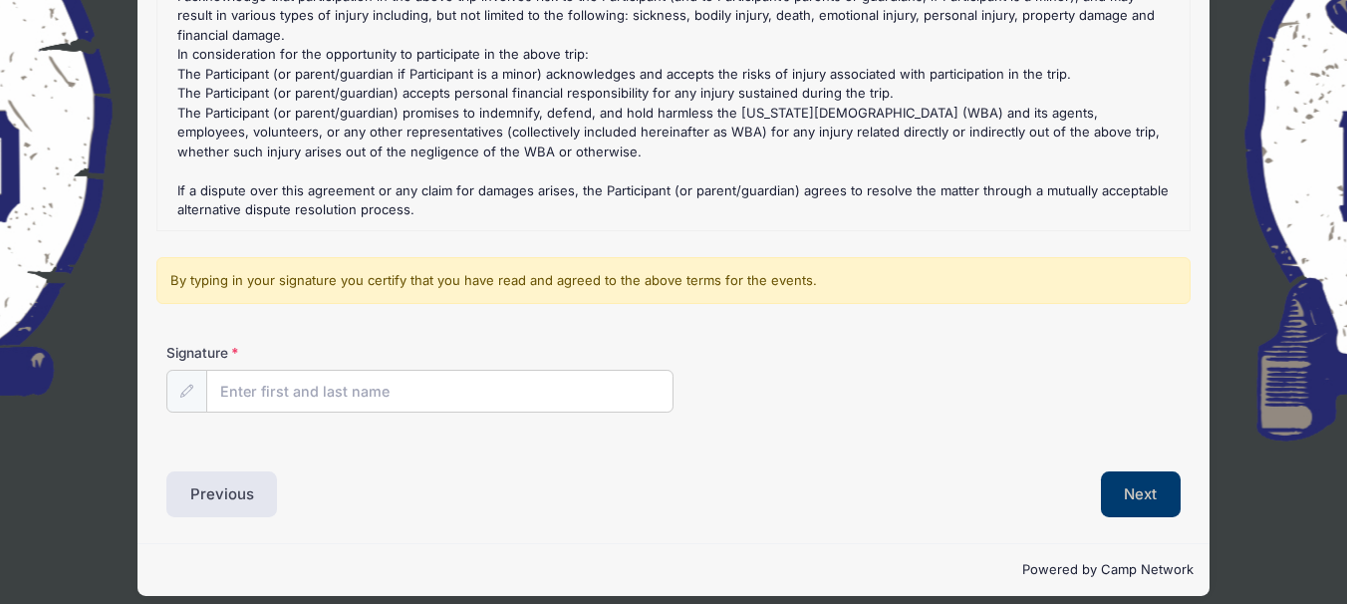
scroll to position [334, 0]
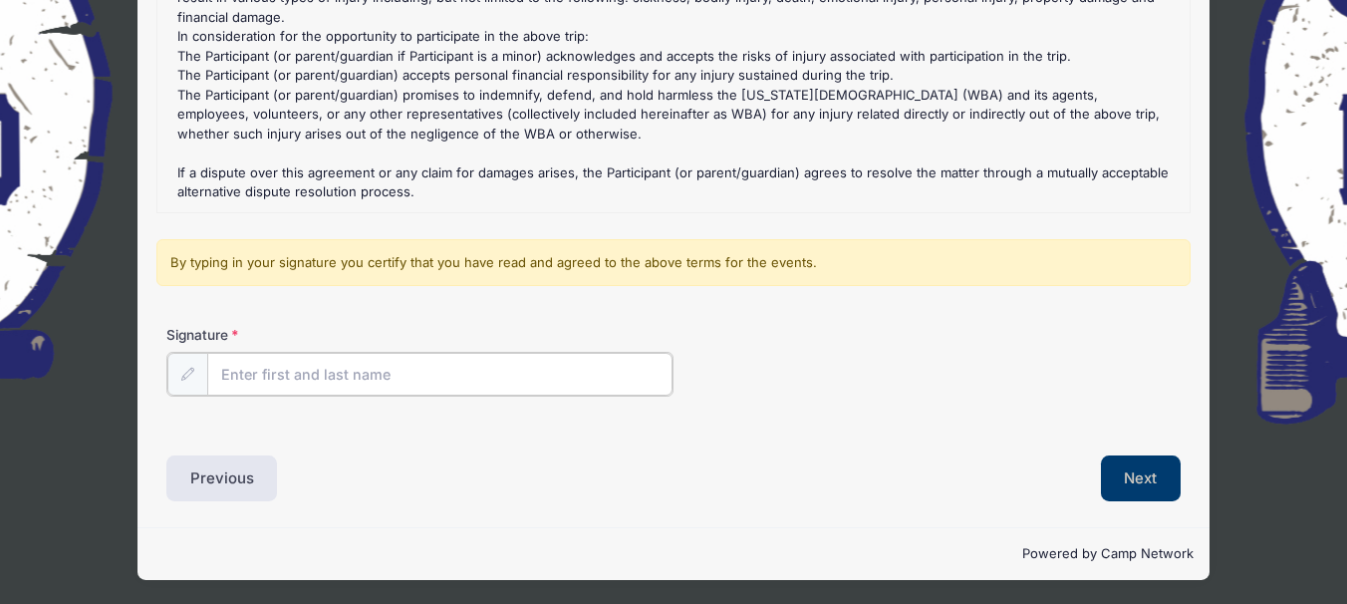
click at [285, 374] on input "Signature" at bounding box center [439, 374] width 465 height 43
type input "Danna Foiles"
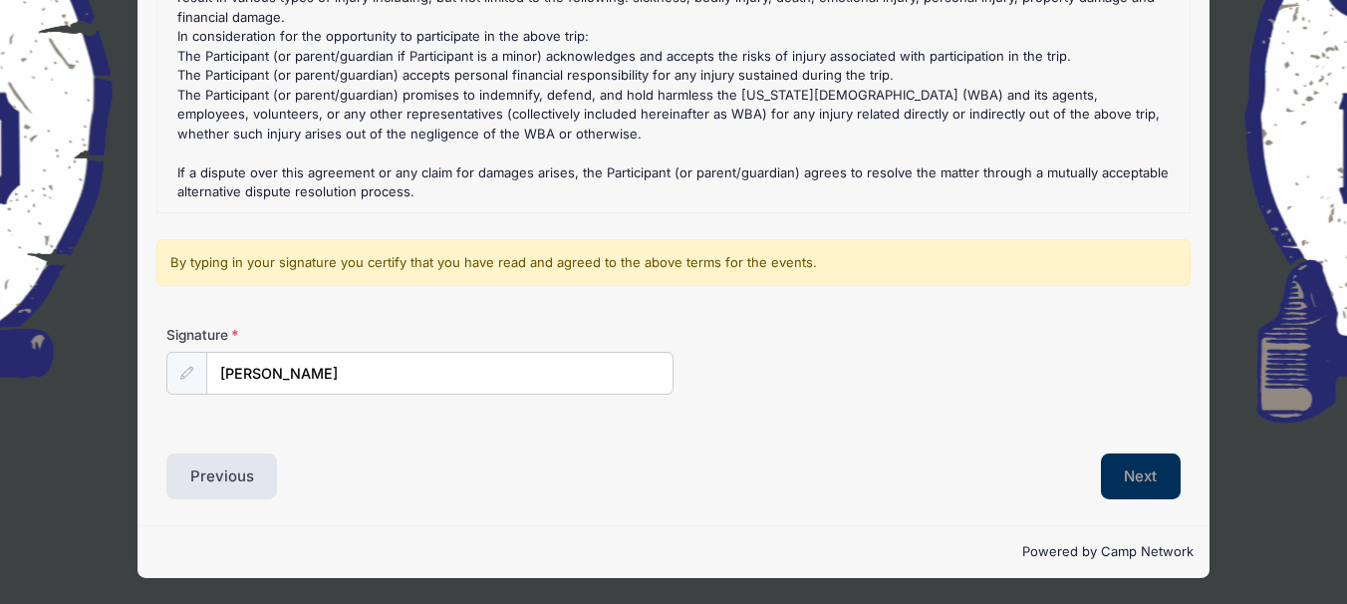
click at [1112, 480] on button "Next" at bounding box center [1141, 476] width 81 height 46
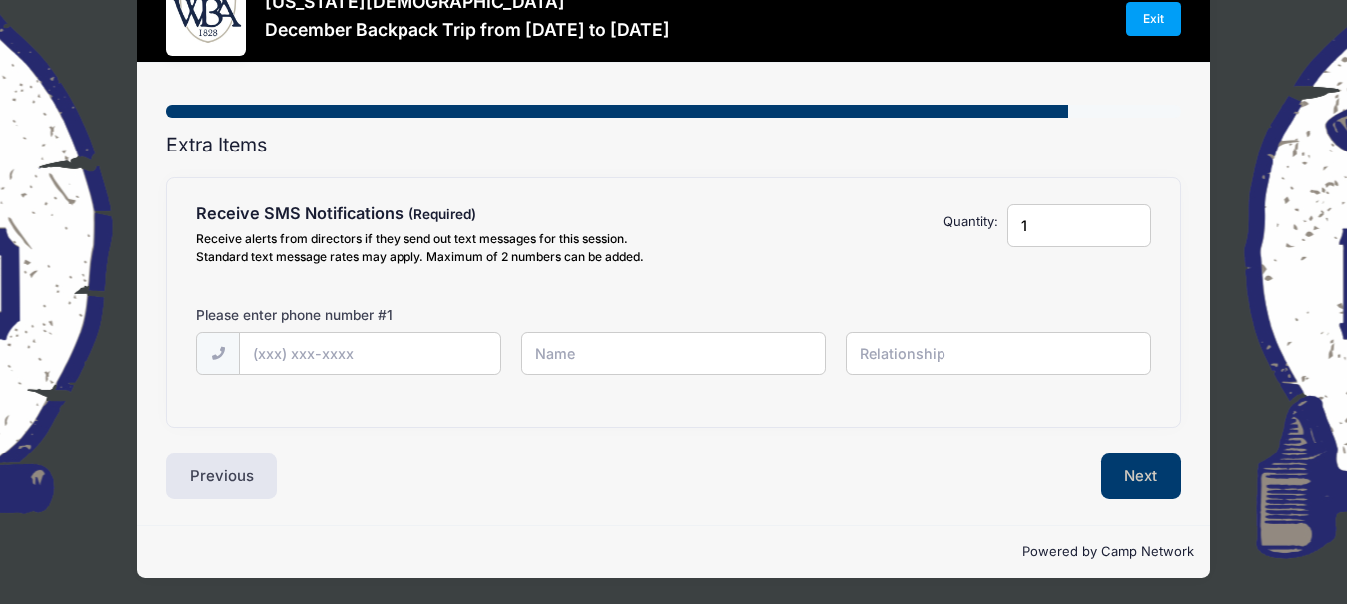
scroll to position [0, 0]
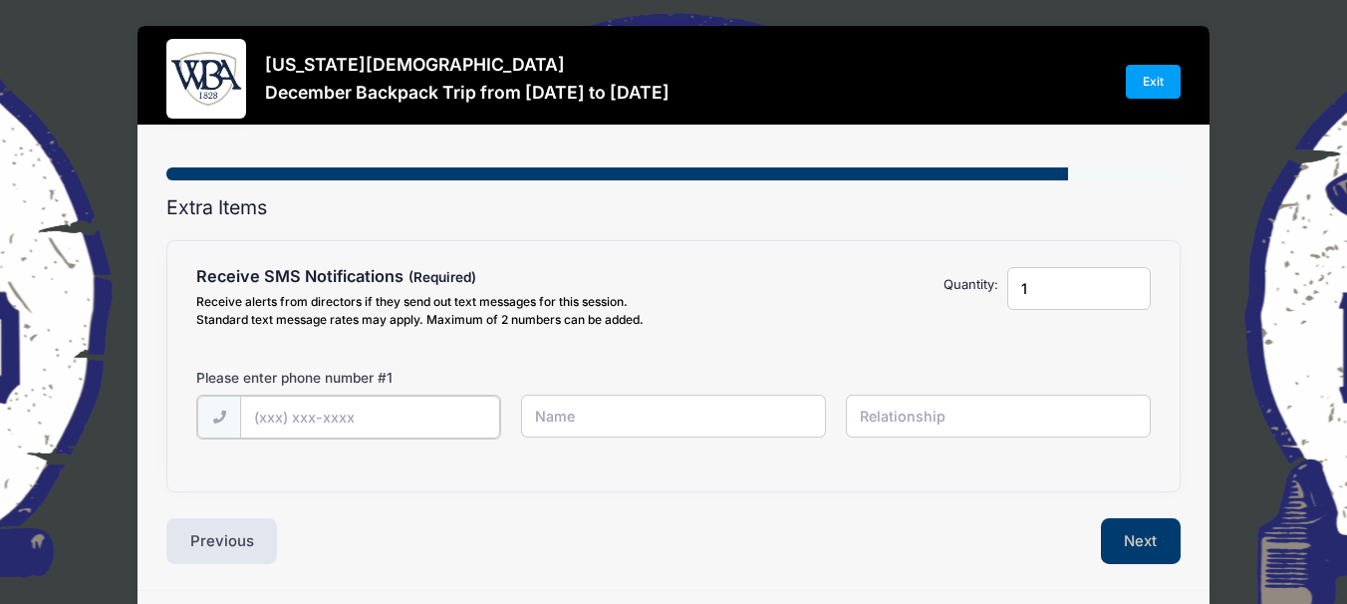
click at [302, 421] on input "text" at bounding box center [370, 417] width 260 height 43
type input "(706) 741-5168"
click at [584, 419] on input "text" at bounding box center [673, 416] width 305 height 43
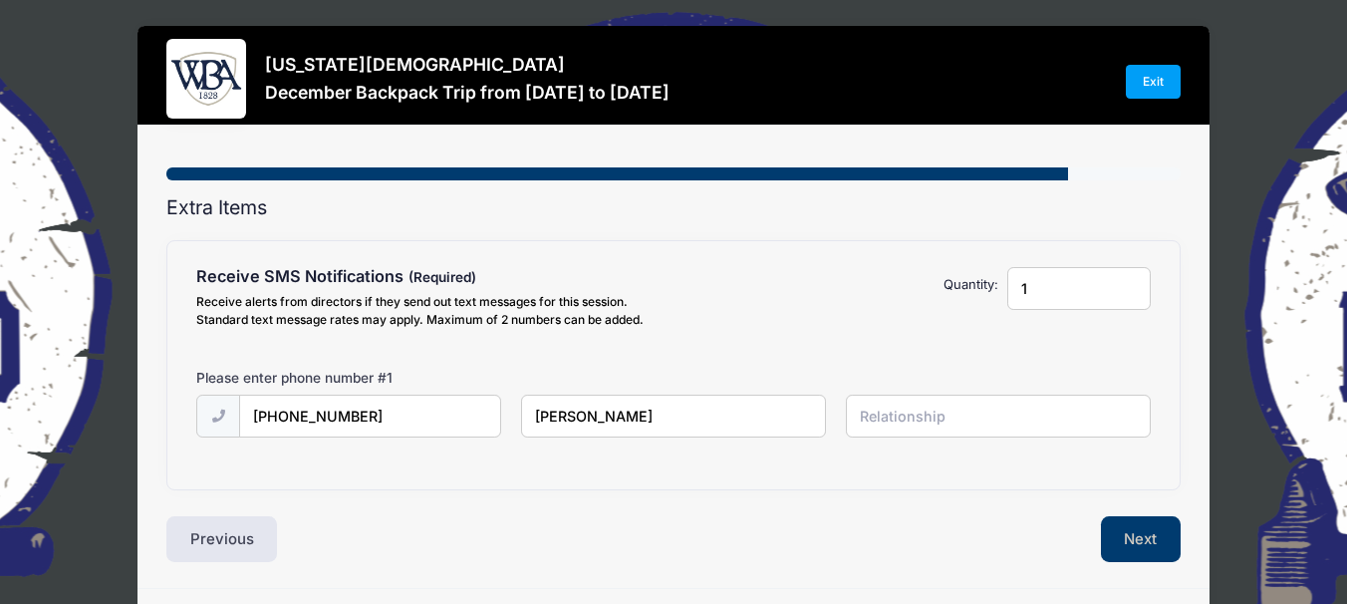
type input "Danna Foiles"
click at [929, 418] on input "text" at bounding box center [998, 416] width 305 height 43
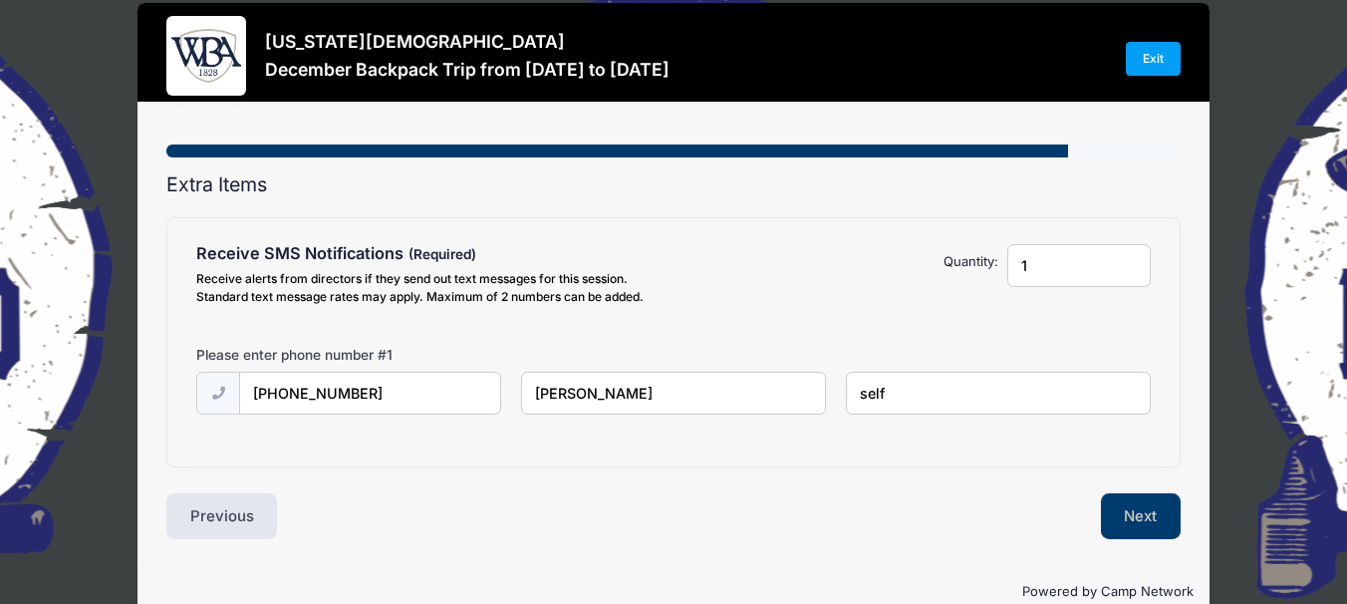
scroll to position [63, 0]
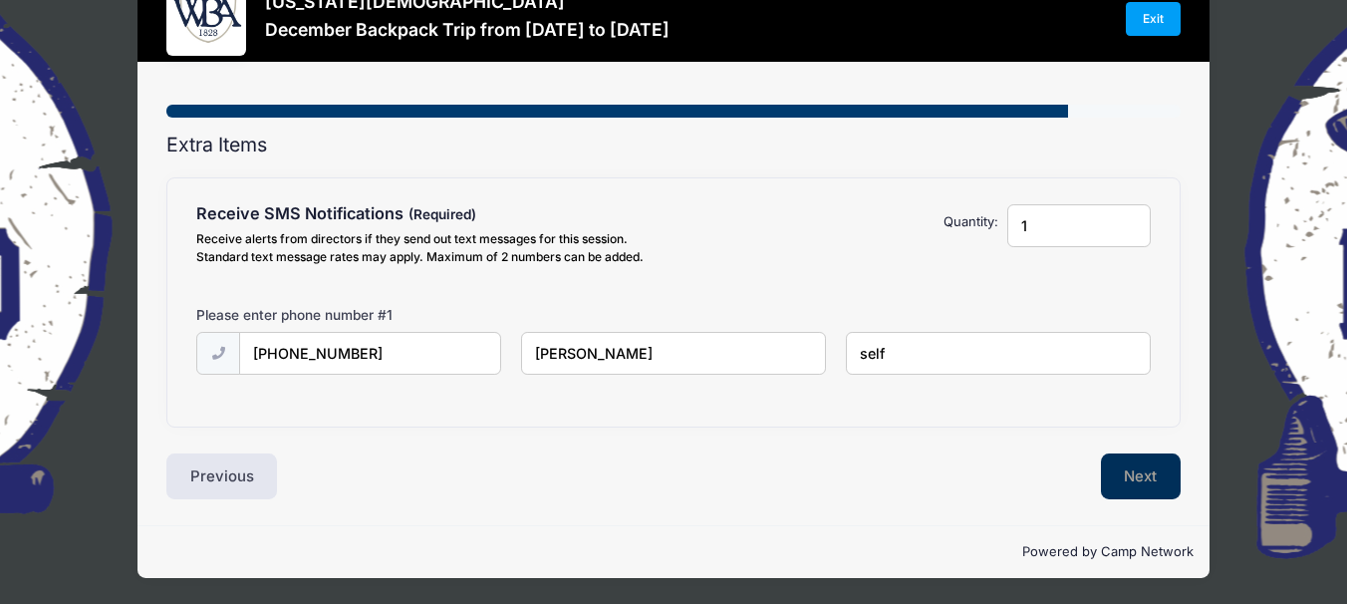
type input "self"
click at [1150, 470] on button "Next" at bounding box center [1141, 476] width 81 height 46
click at [0, 0] on div at bounding box center [0, 0] width 0 height 0
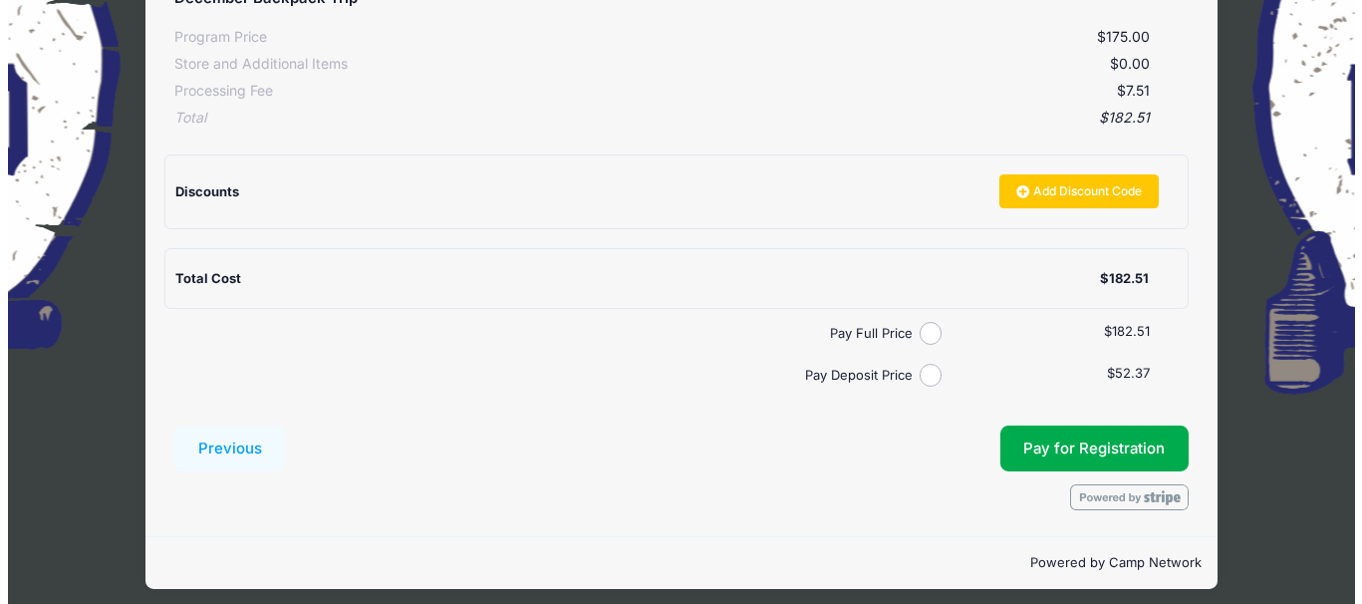
scroll to position [414, 0]
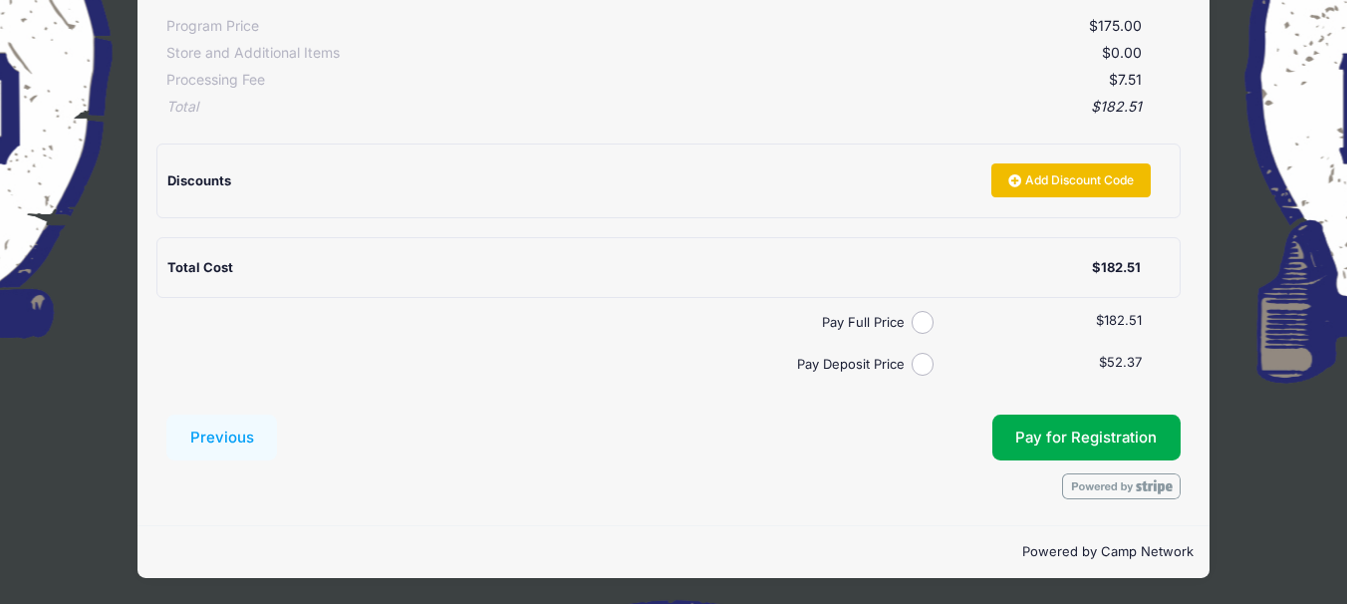
click at [1051, 175] on link "Add Discount Code" at bounding box center [1071, 180] width 159 height 34
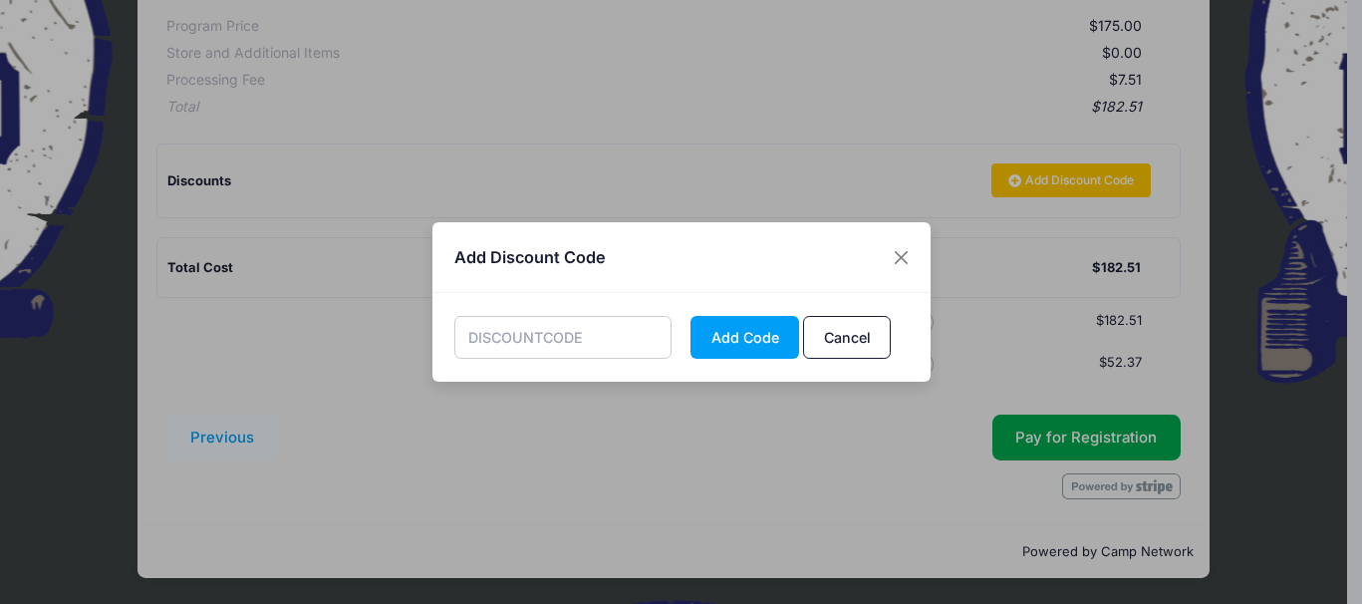
click at [563, 339] on input "text" at bounding box center [562, 337] width 217 height 43
type input "BET5BH"
click at [768, 337] on button "Add Code" at bounding box center [745, 337] width 109 height 43
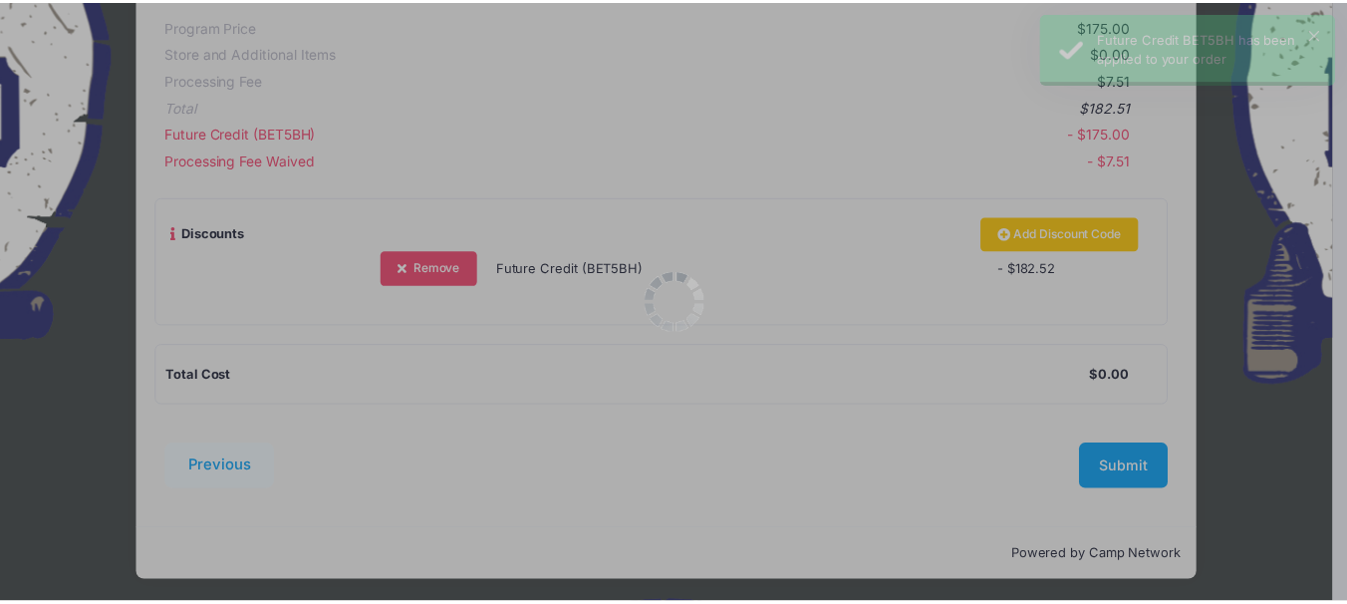
scroll to position [0, 0]
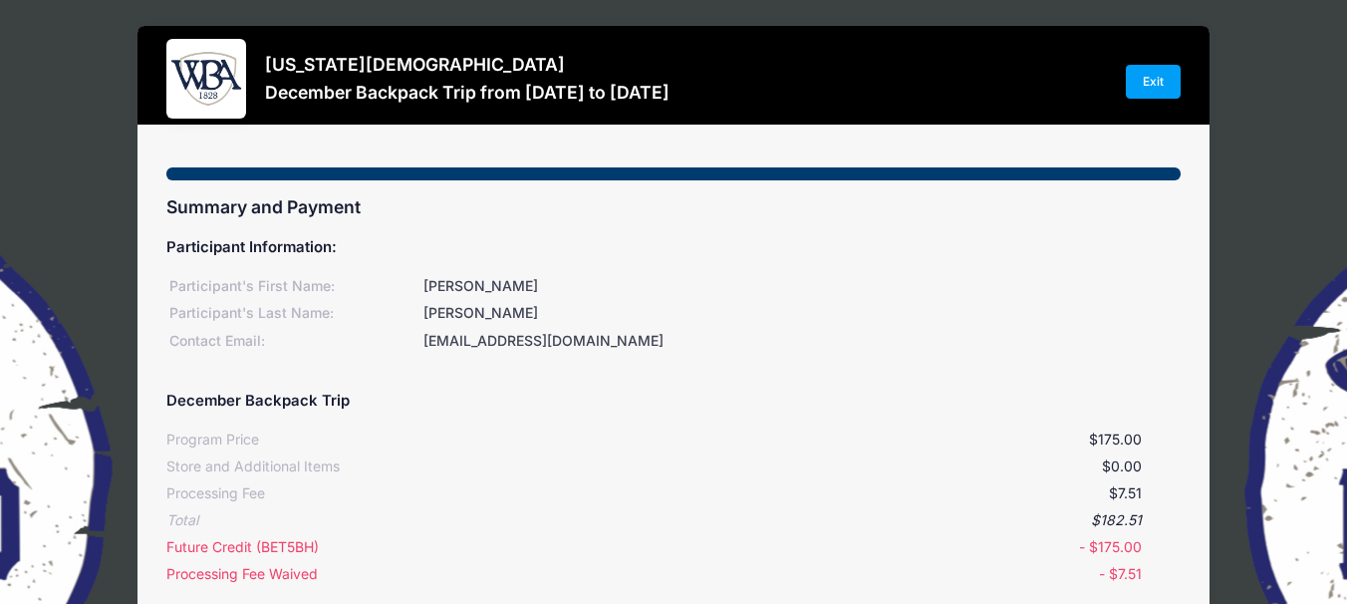
drag, startPoint x: 1346, startPoint y: 262, endPoint x: 1345, endPoint y: 290, distance: 27.9
click at [1345, 291] on div "Washington Baptist Association December Backpack Trip from 12/11 to 12/14/2025 …" at bounding box center [673, 510] width 1347 height 1021
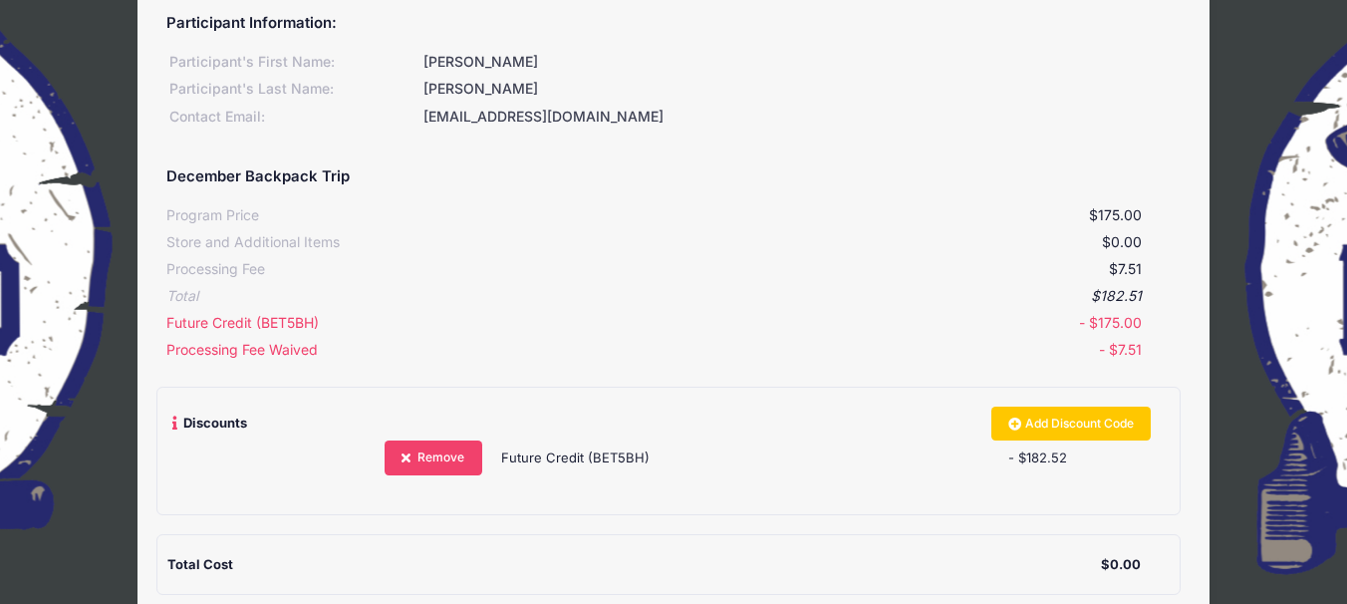
scroll to position [227, 0]
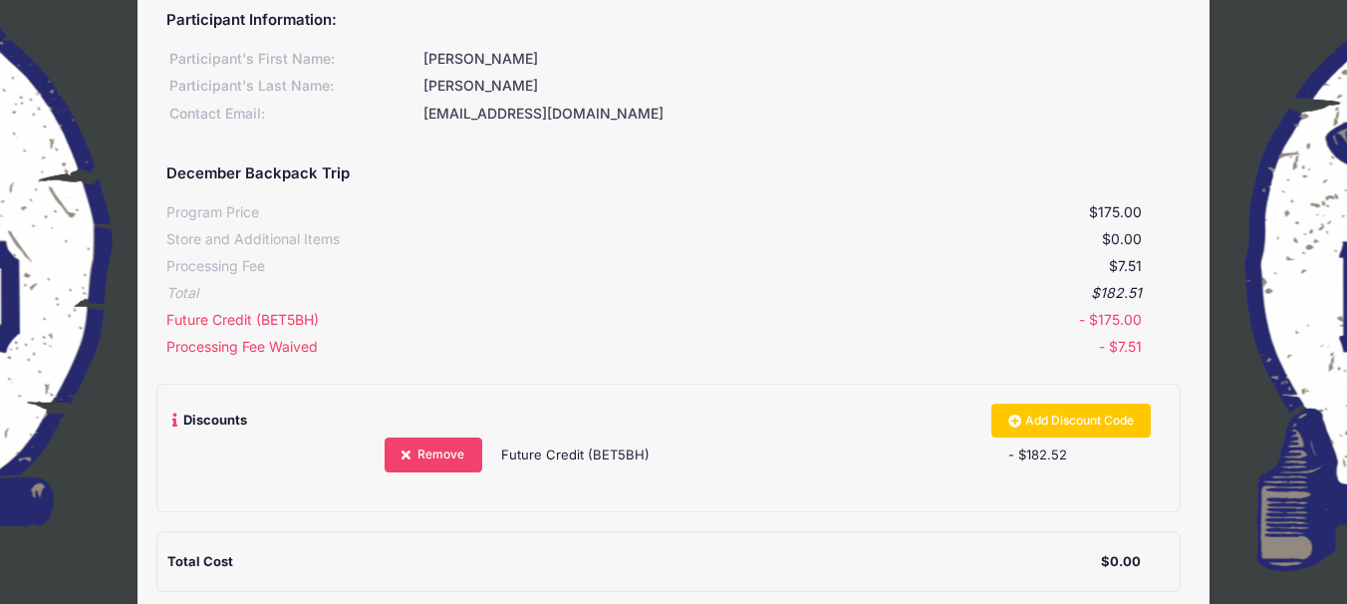
click at [1327, 400] on div "Washington Baptist Association December Backpack Trip from 12/11 to 12/14/2025 …" at bounding box center [673, 283] width 1347 height 1021
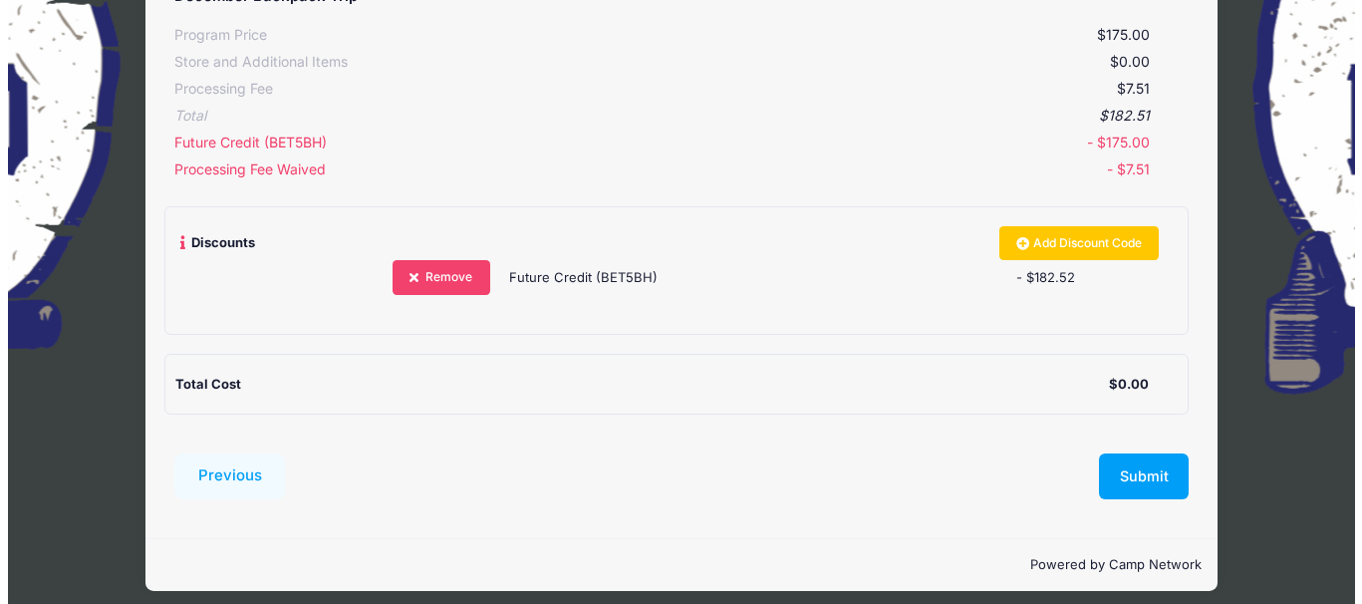
scroll to position [418, 0]
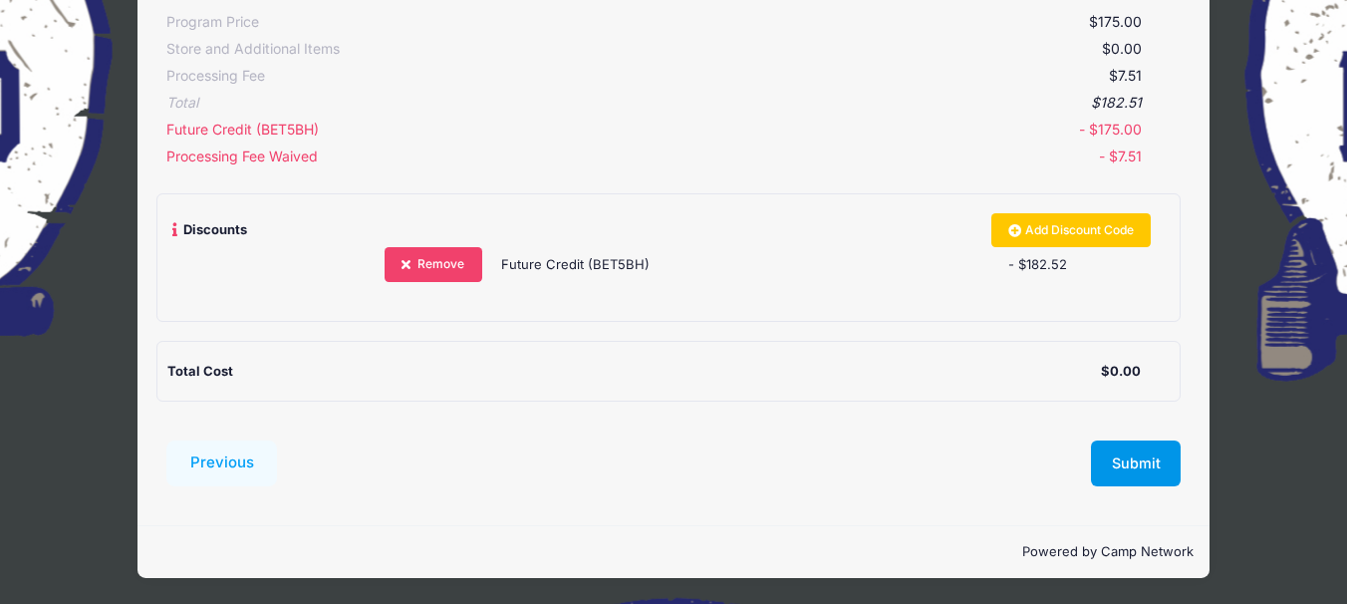
click at [1135, 460] on button "Submit" at bounding box center [1136, 463] width 90 height 46
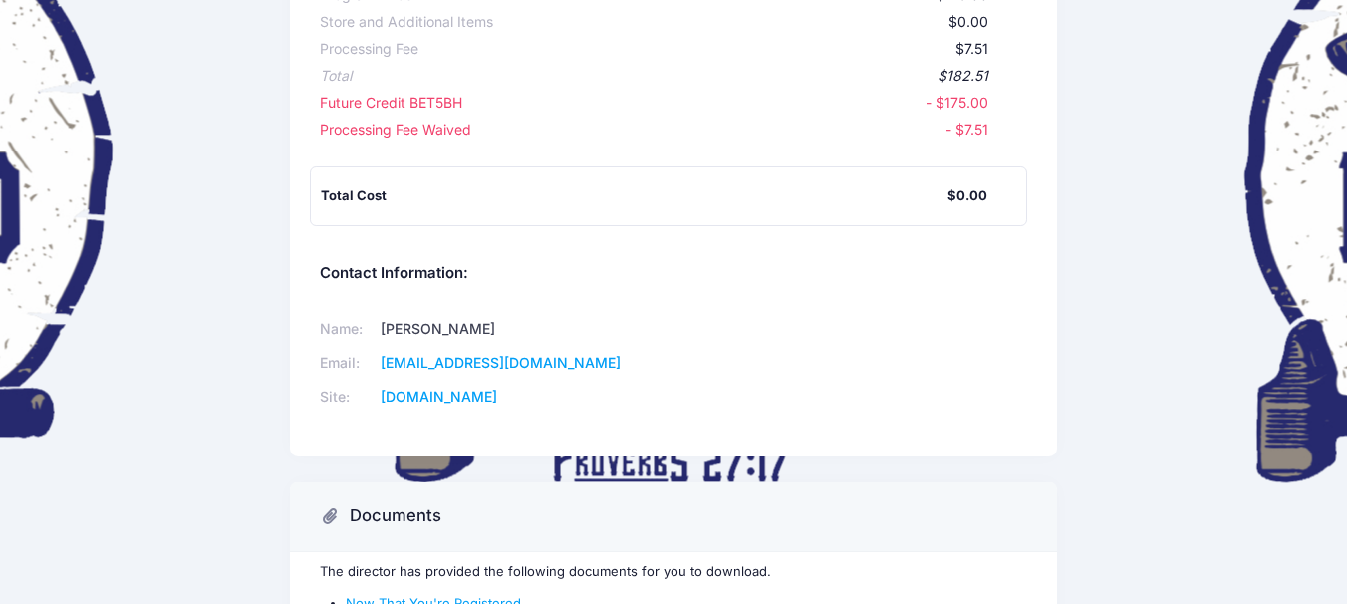
scroll to position [320, 0]
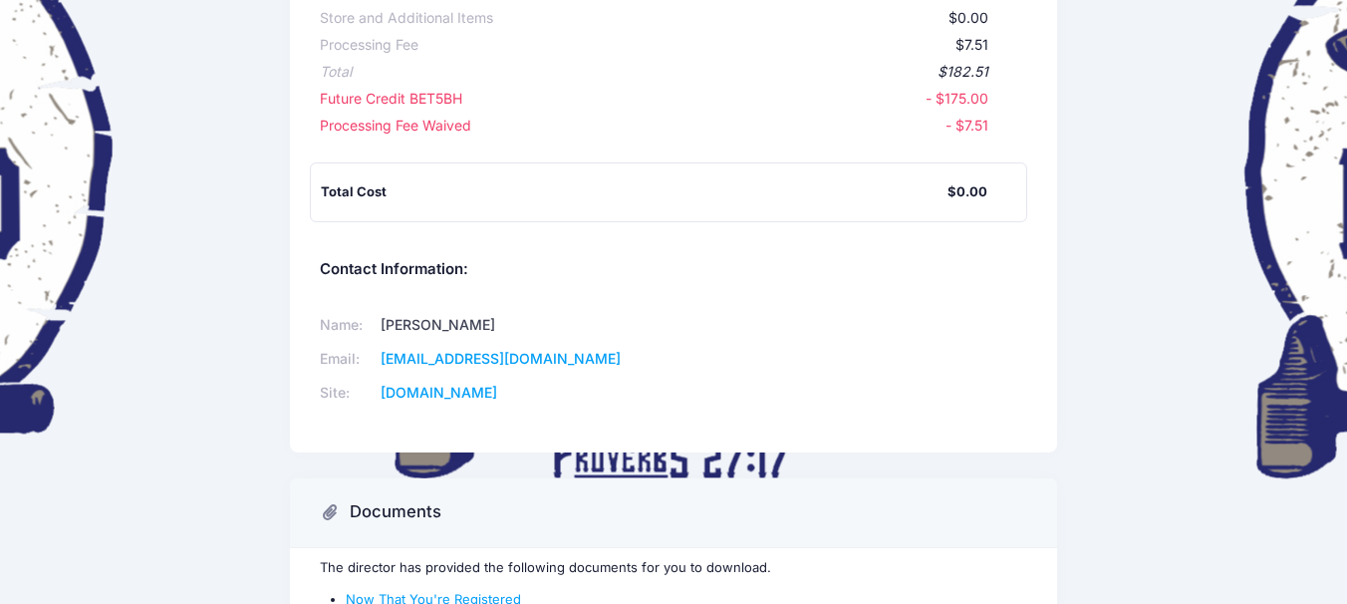
click at [1346, 409] on div "[US_STATE][DEMOGRAPHIC_DATA] Participant Information: Participant's First Name:…" at bounding box center [673, 190] width 1347 height 969
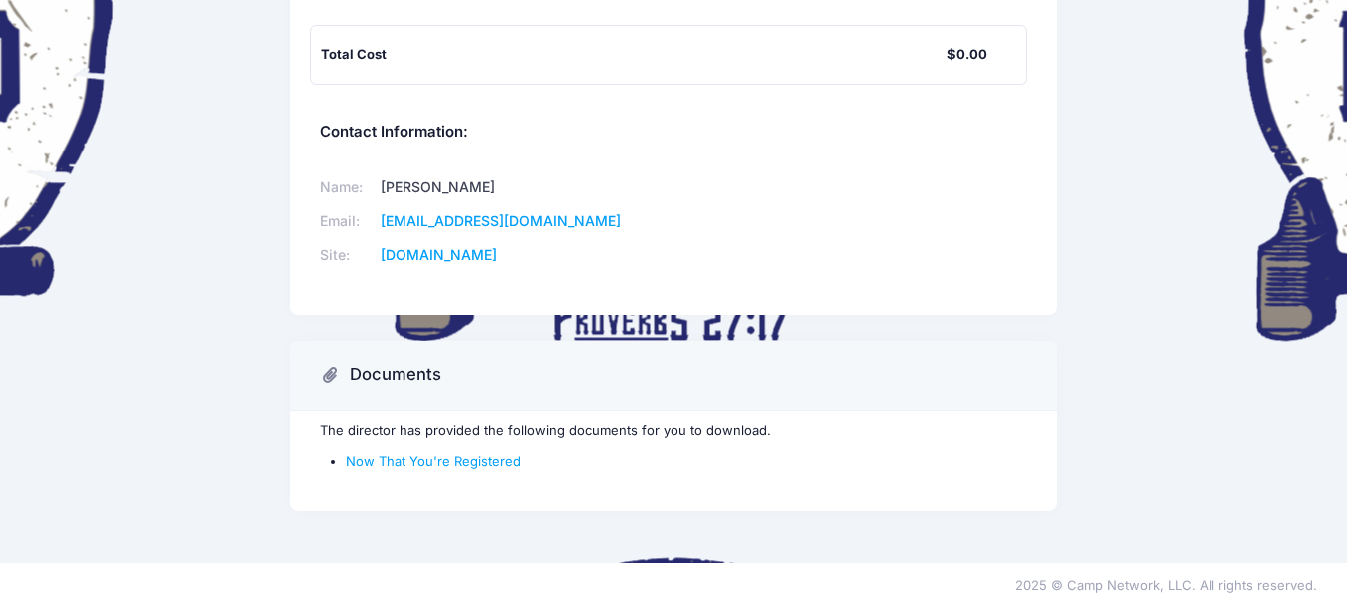
scroll to position [461, 0]
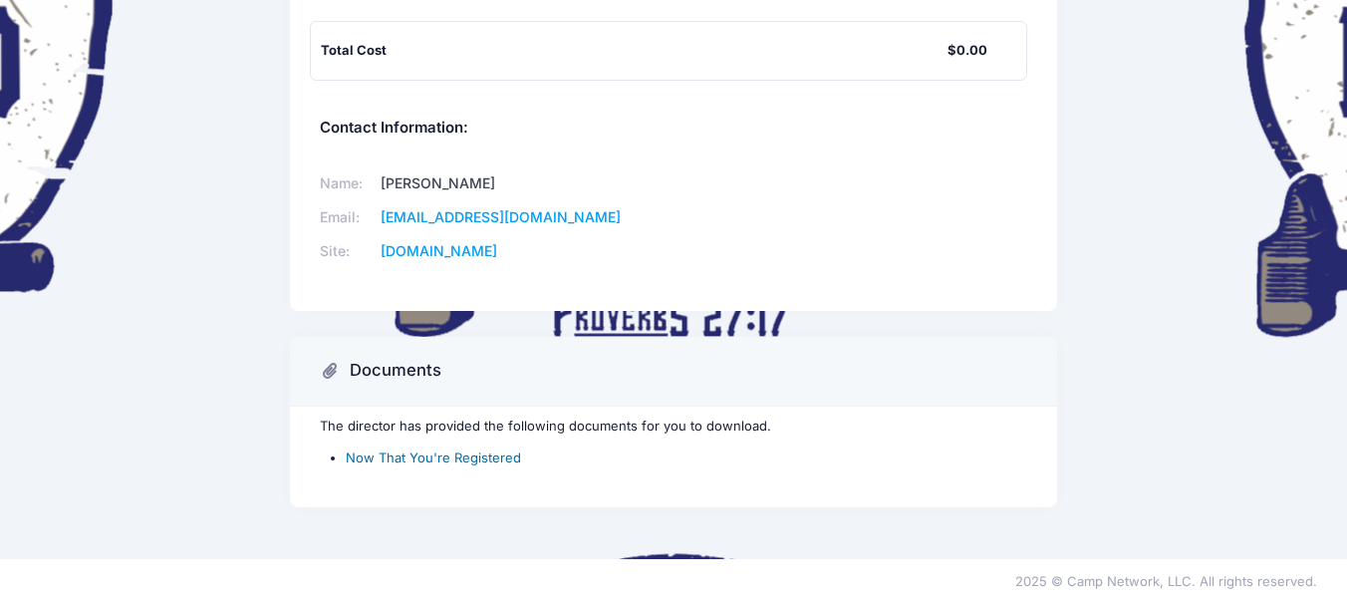
click at [459, 458] on link "Now That You're Registered" at bounding box center [433, 457] width 175 height 16
click at [486, 455] on link "Now That You're Registered" at bounding box center [433, 457] width 175 height 16
